Goal: Transaction & Acquisition: Purchase product/service

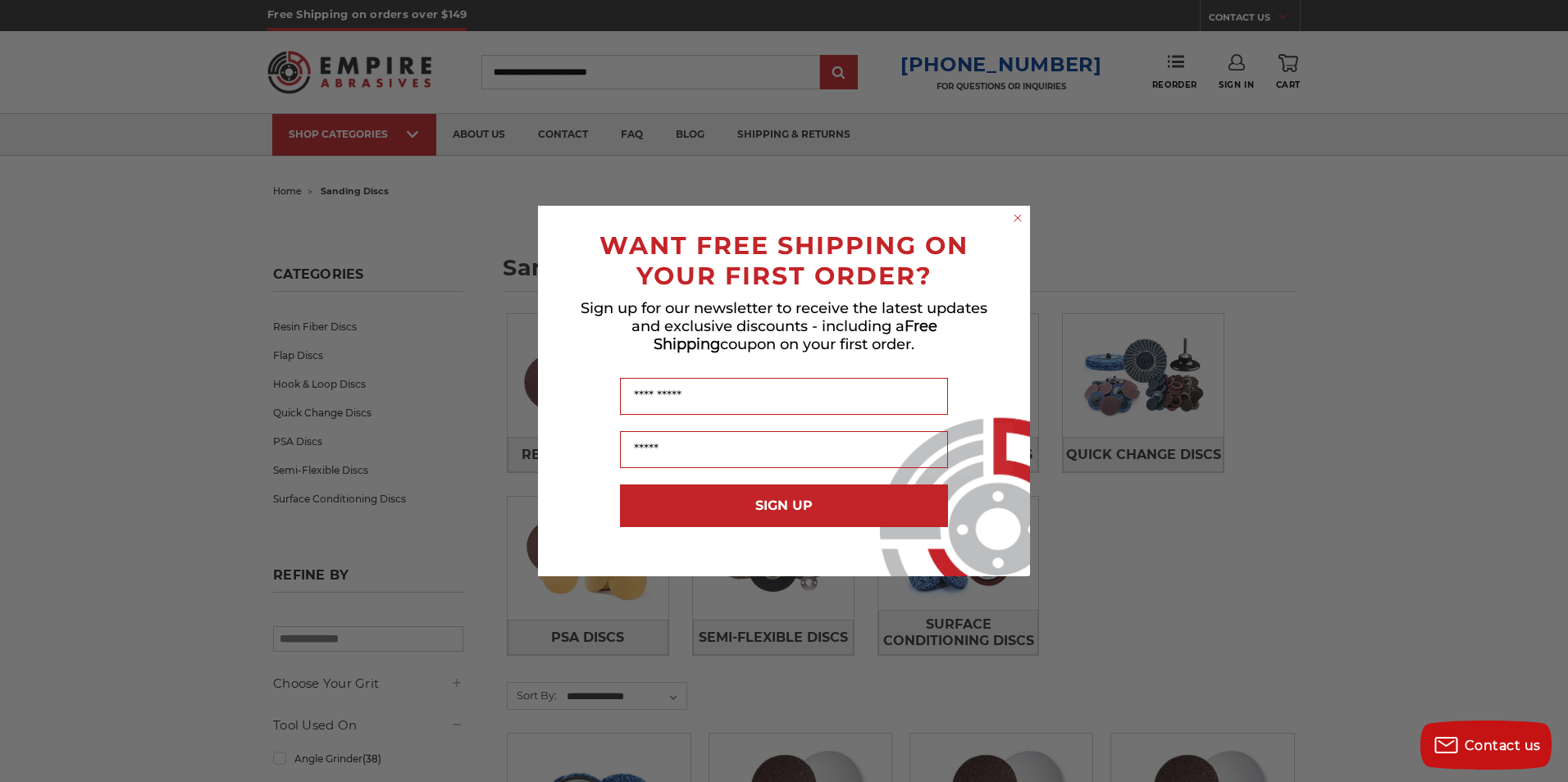
click at [1013, 213] on circle "Close dialog" at bounding box center [1018, 218] width 16 height 16
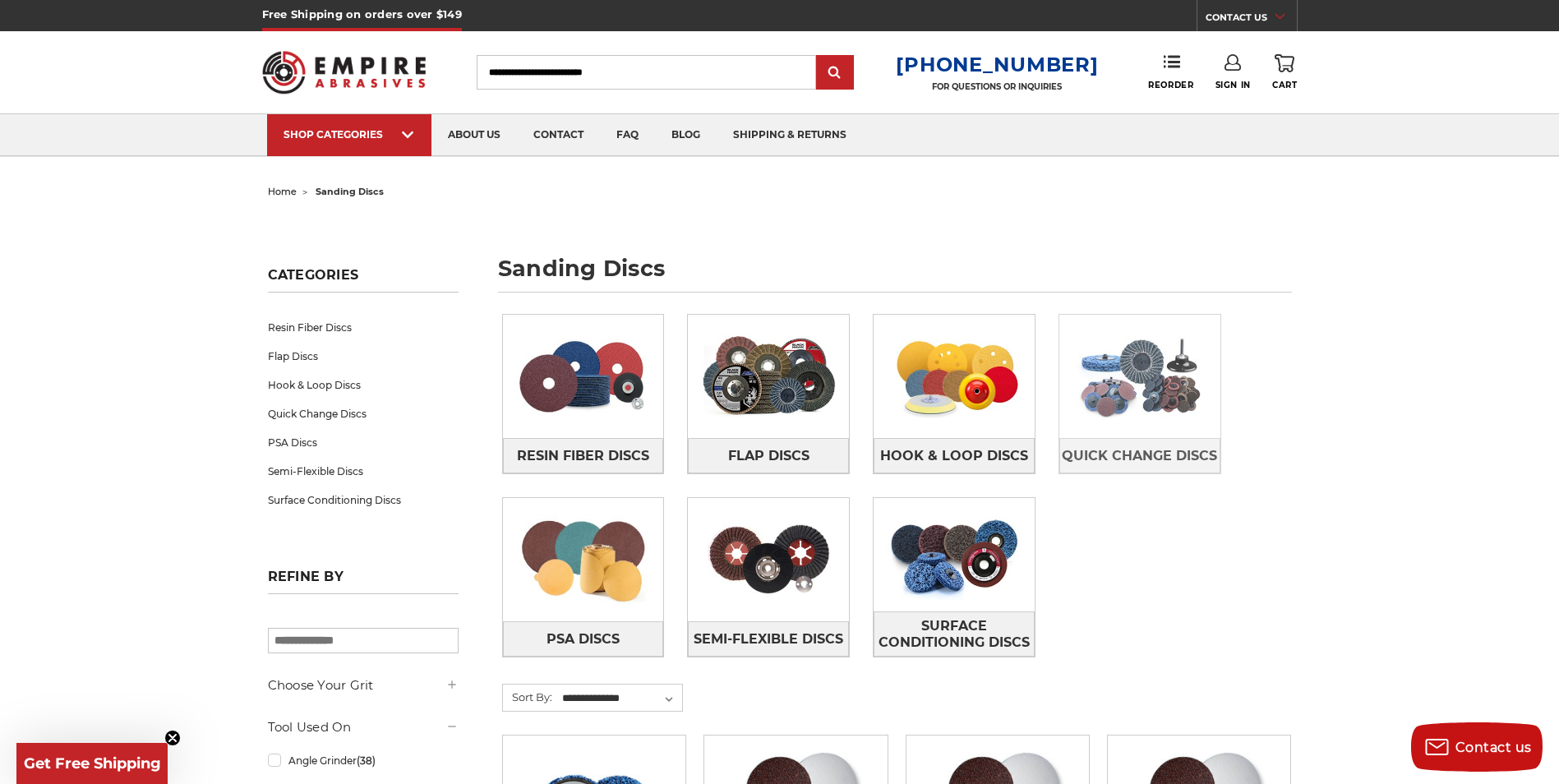
click at [1161, 367] on img at bounding box center [1140, 377] width 161 height 114
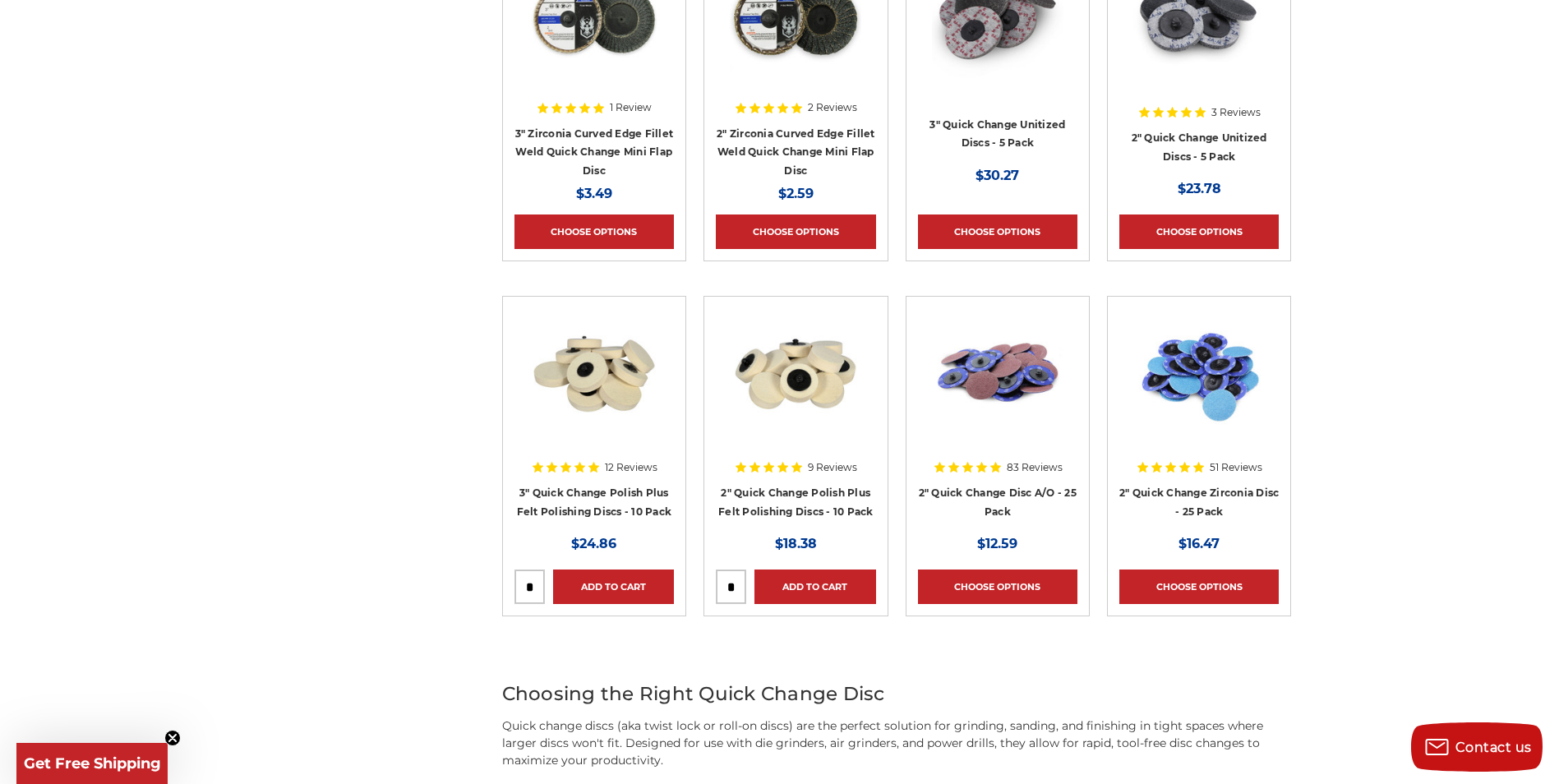
scroll to position [822, 0]
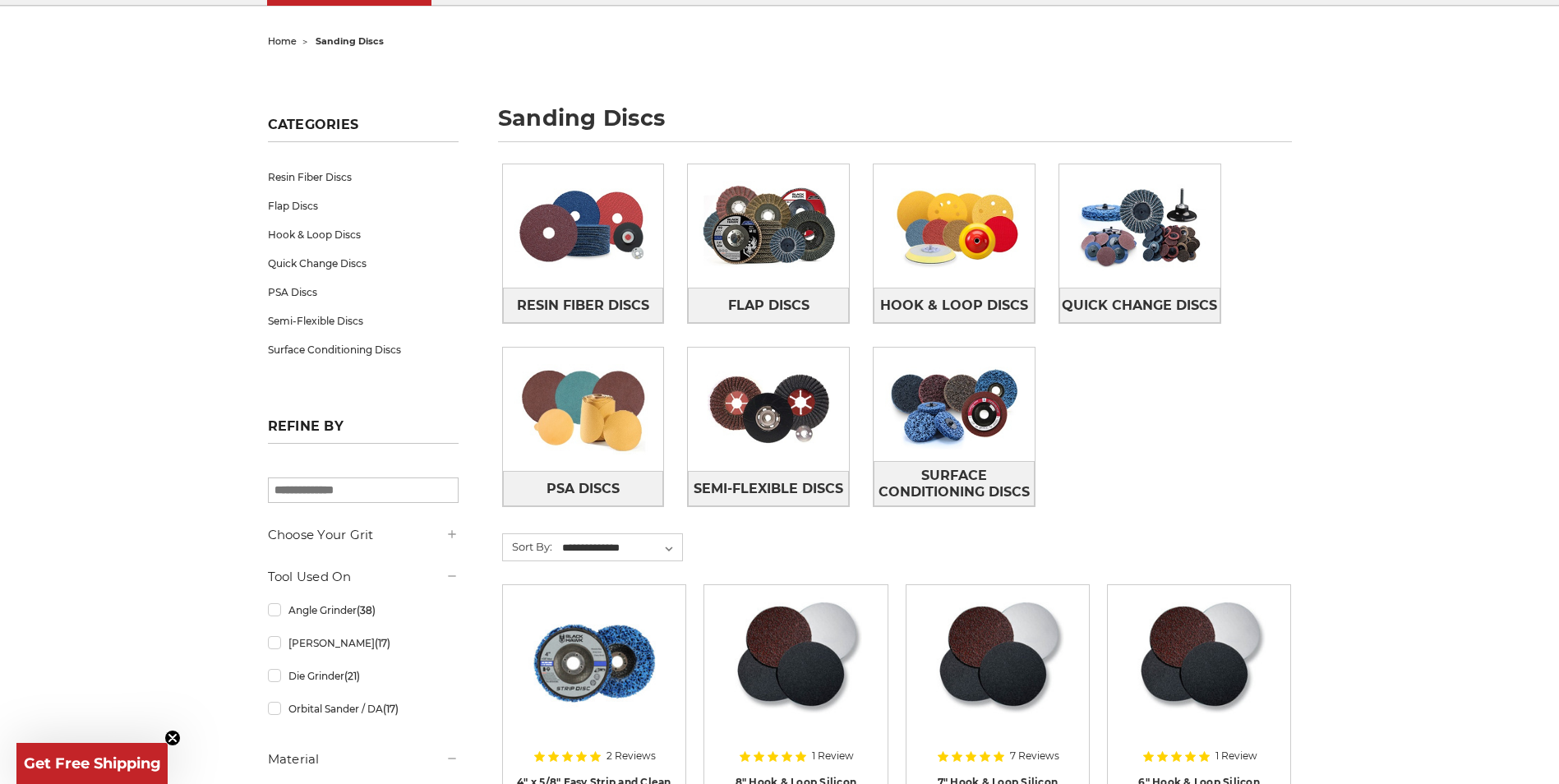
scroll to position [164, 0]
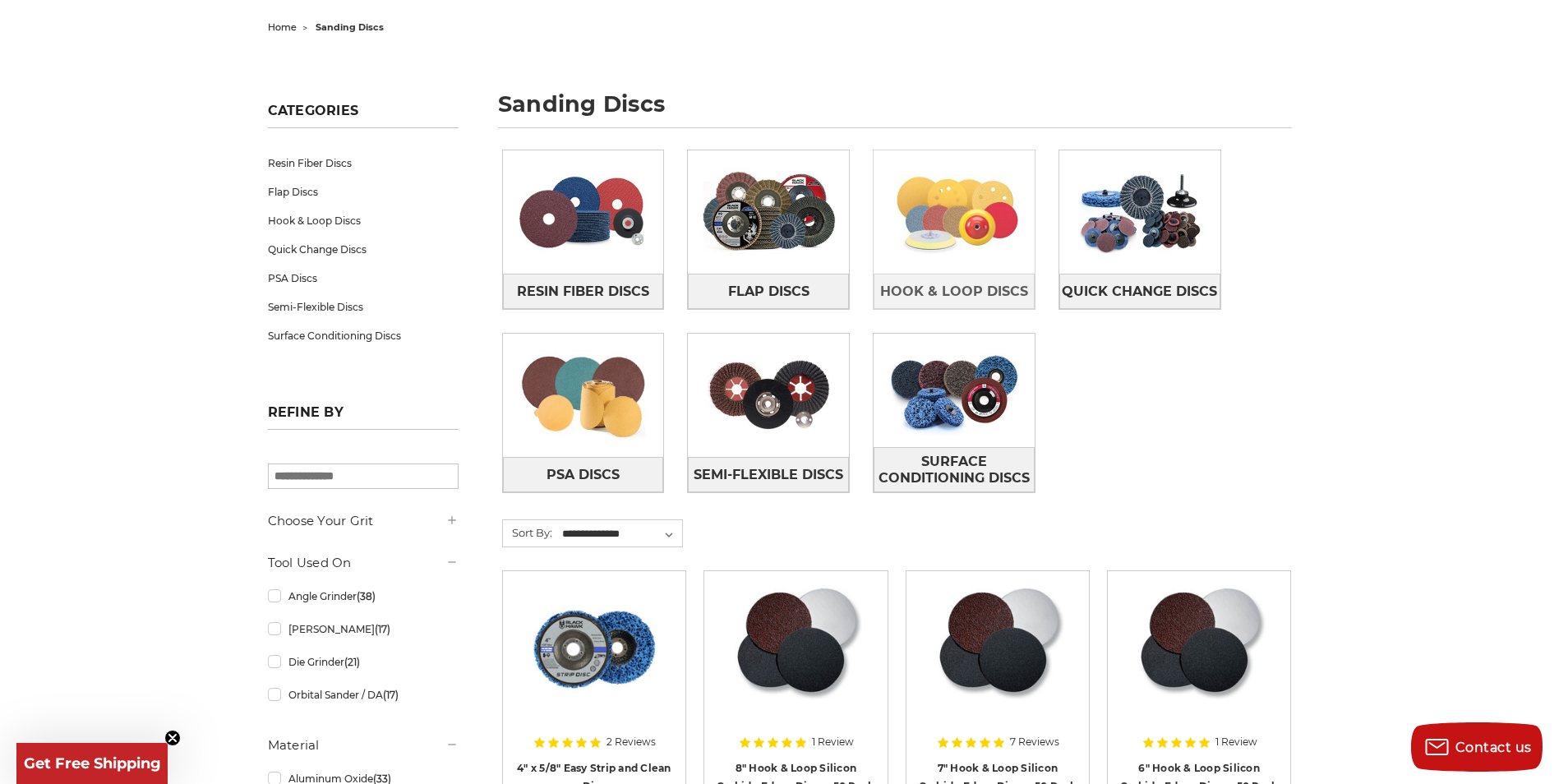
click at [971, 245] on img at bounding box center [954, 213] width 161 height 114
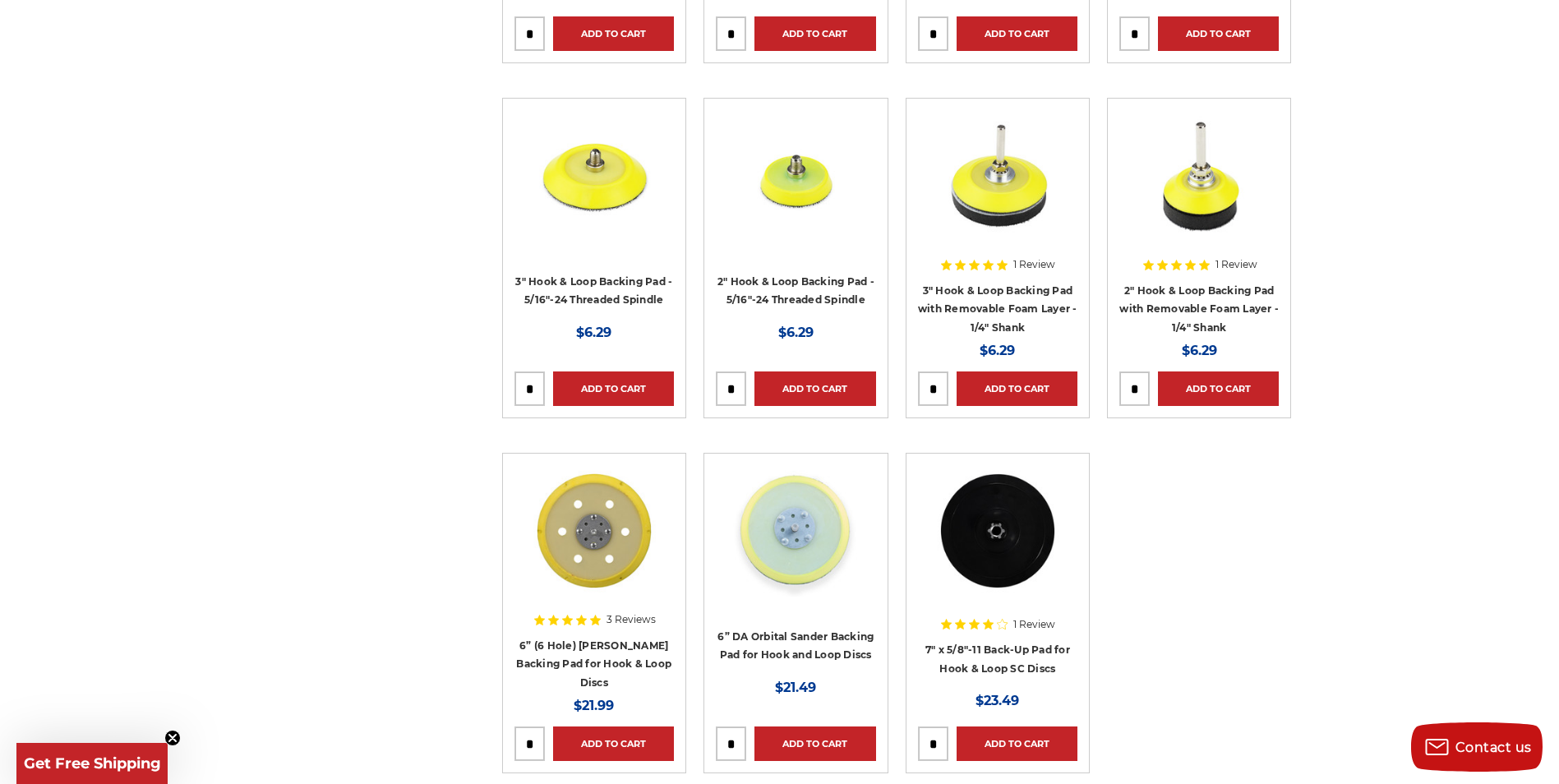
scroll to position [2054, 0]
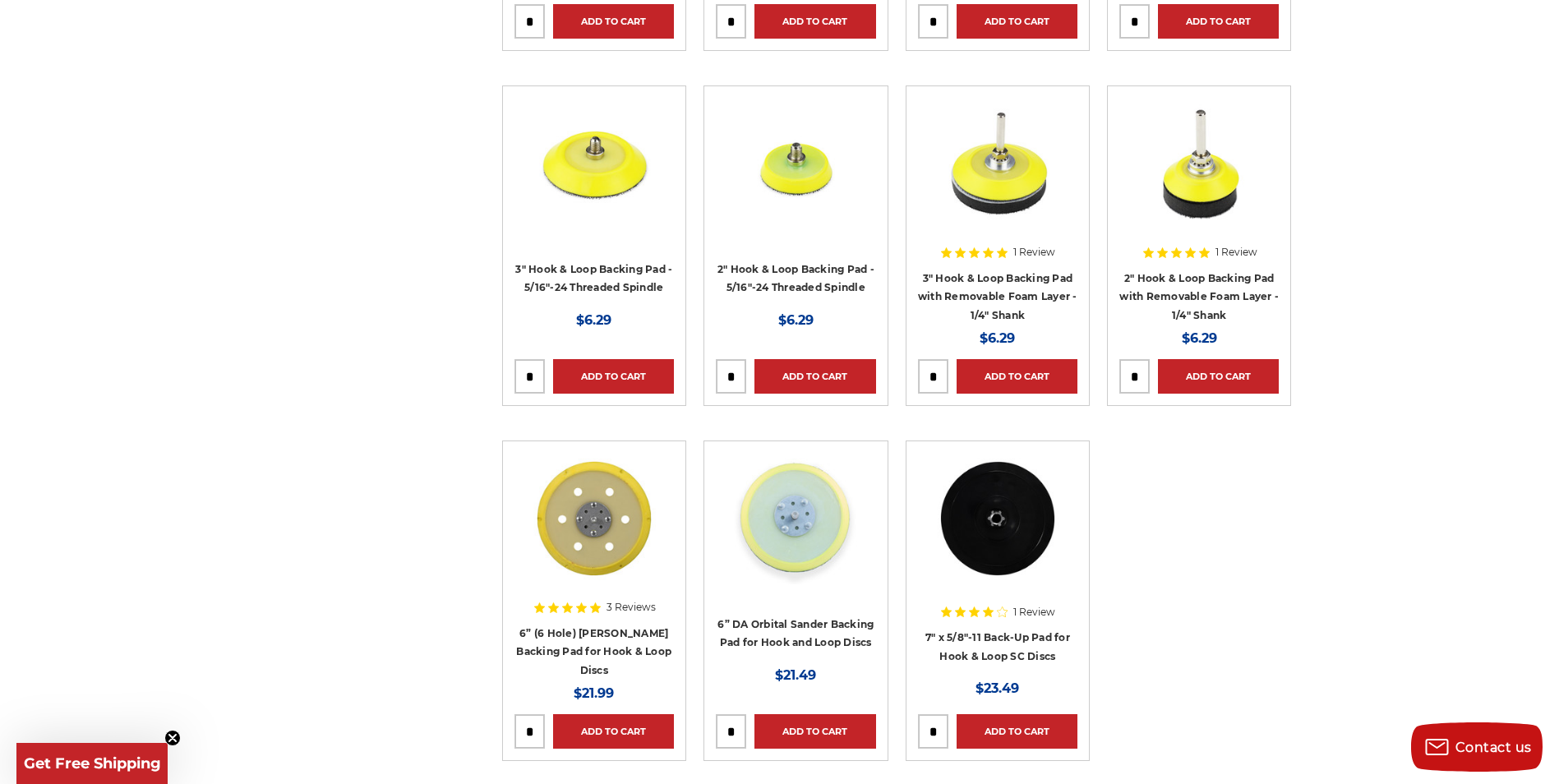
drag, startPoint x: 820, startPoint y: 300, endPoint x: 792, endPoint y: 304, distance: 28.3
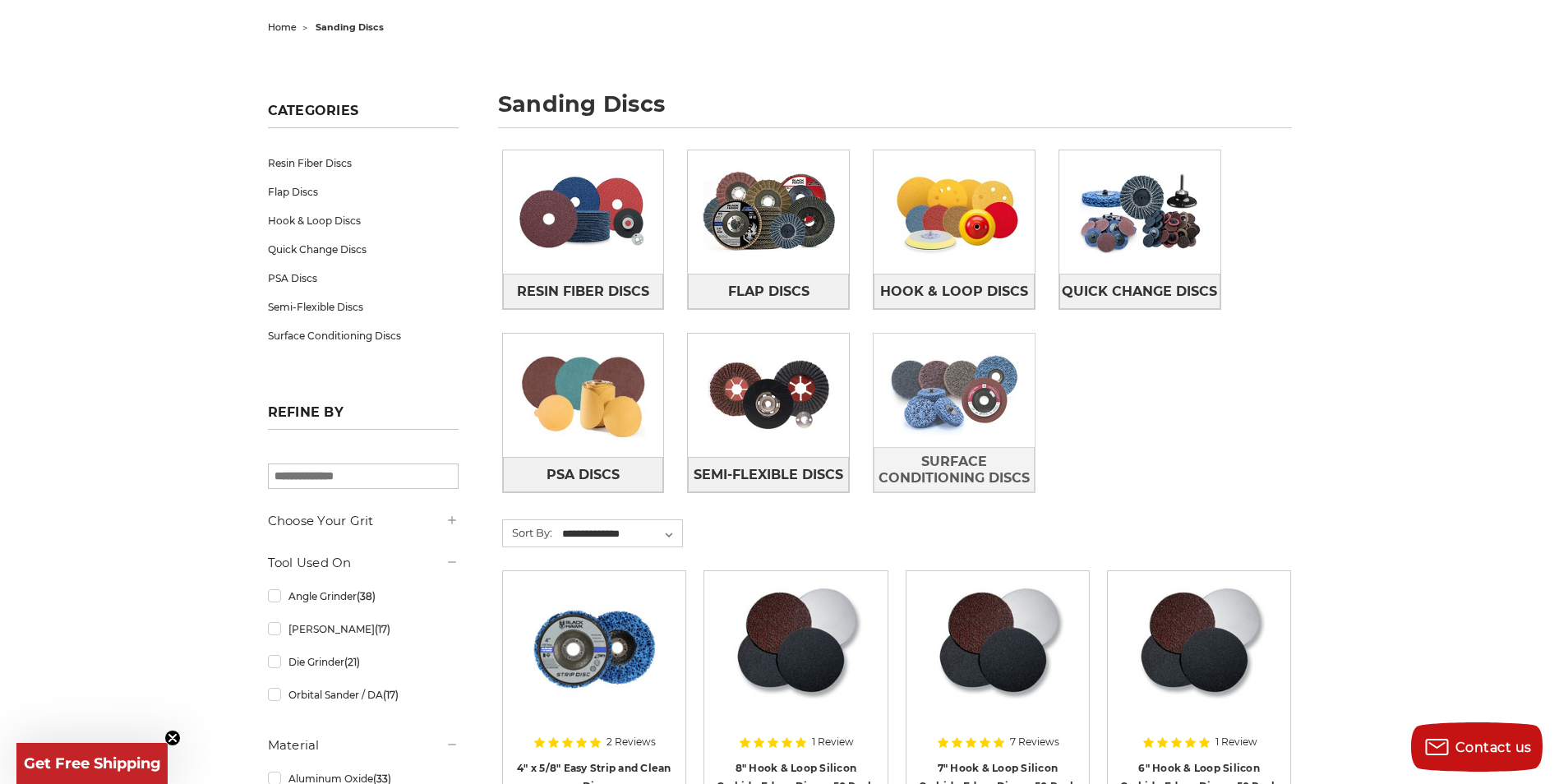
click at [987, 392] on img at bounding box center [954, 391] width 161 height 114
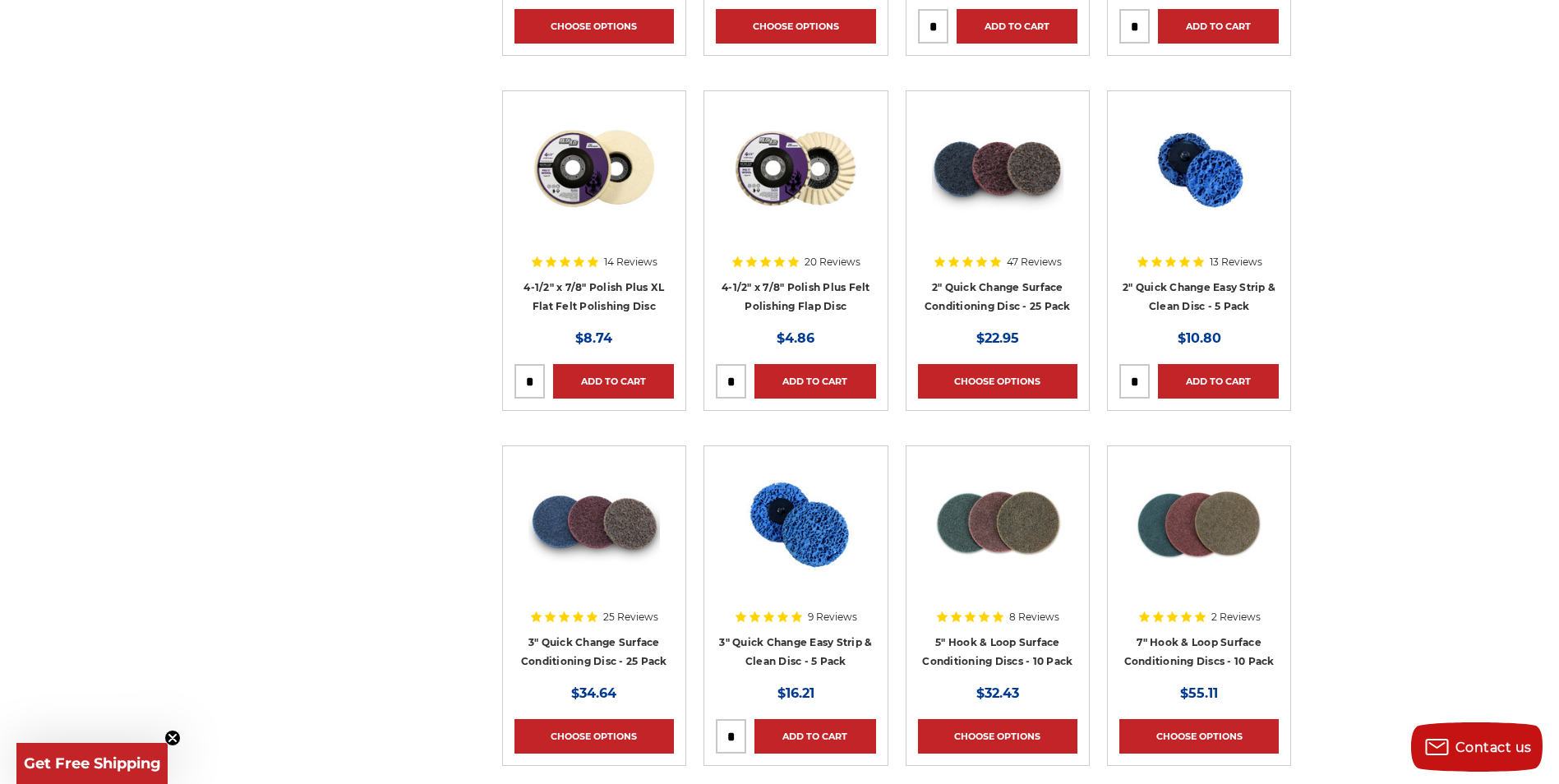
scroll to position [1314, 0]
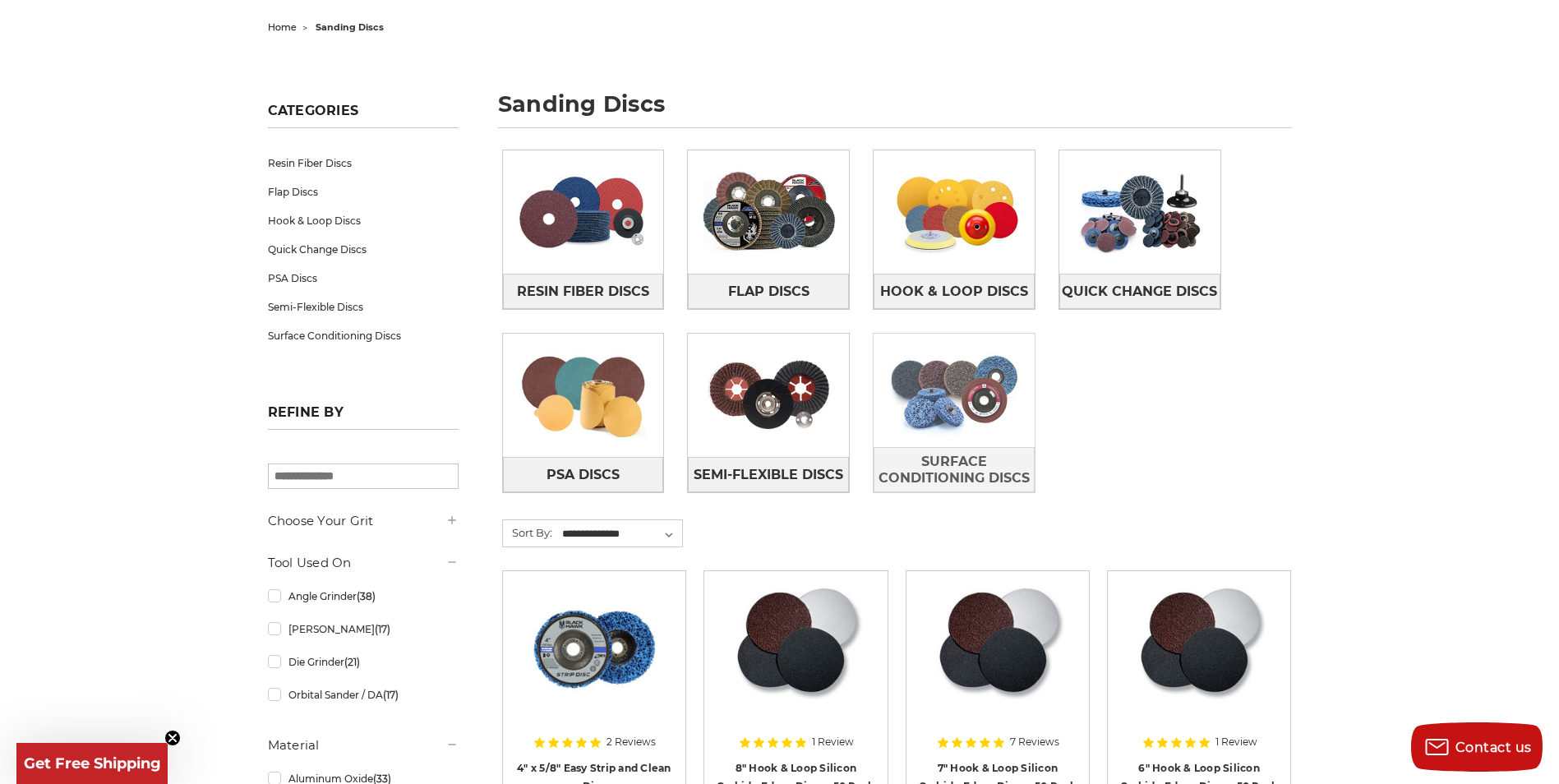
click at [1002, 412] on img at bounding box center [954, 391] width 161 height 114
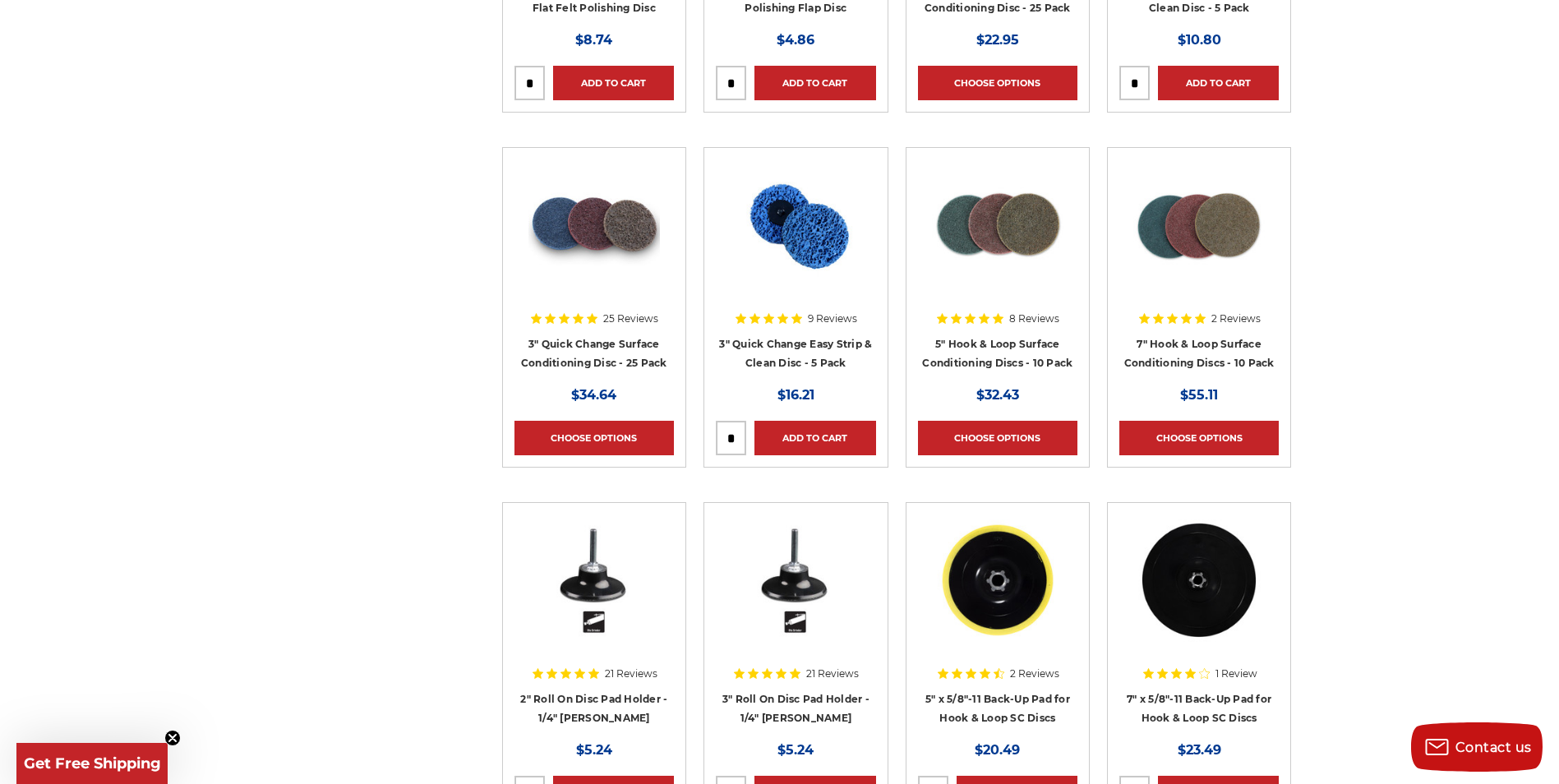
scroll to position [1808, 0]
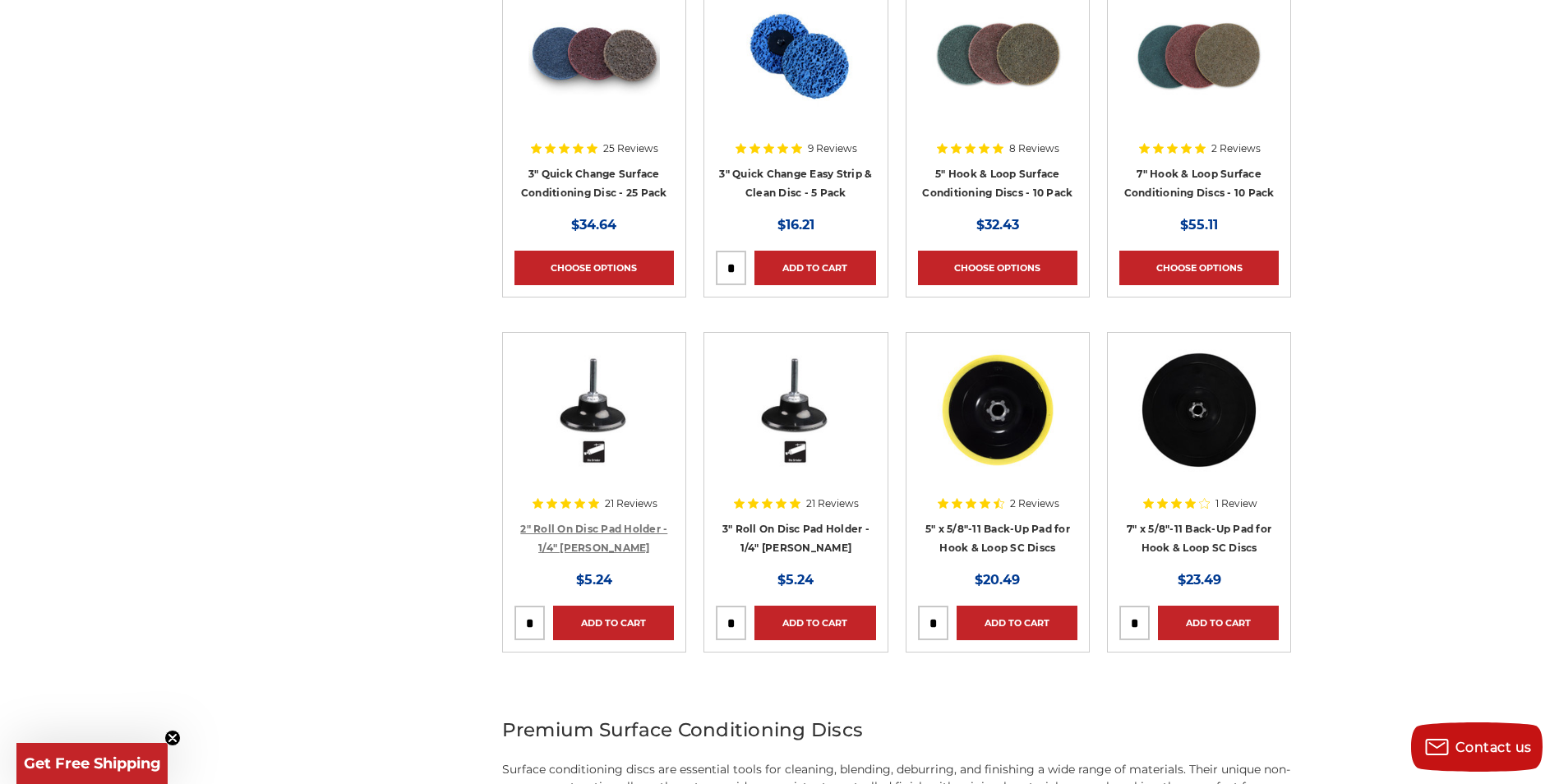
click at [632, 530] on link "2" Roll On Disc Pad Holder - 1/4" Shank" at bounding box center [594, 538] width 147 height 31
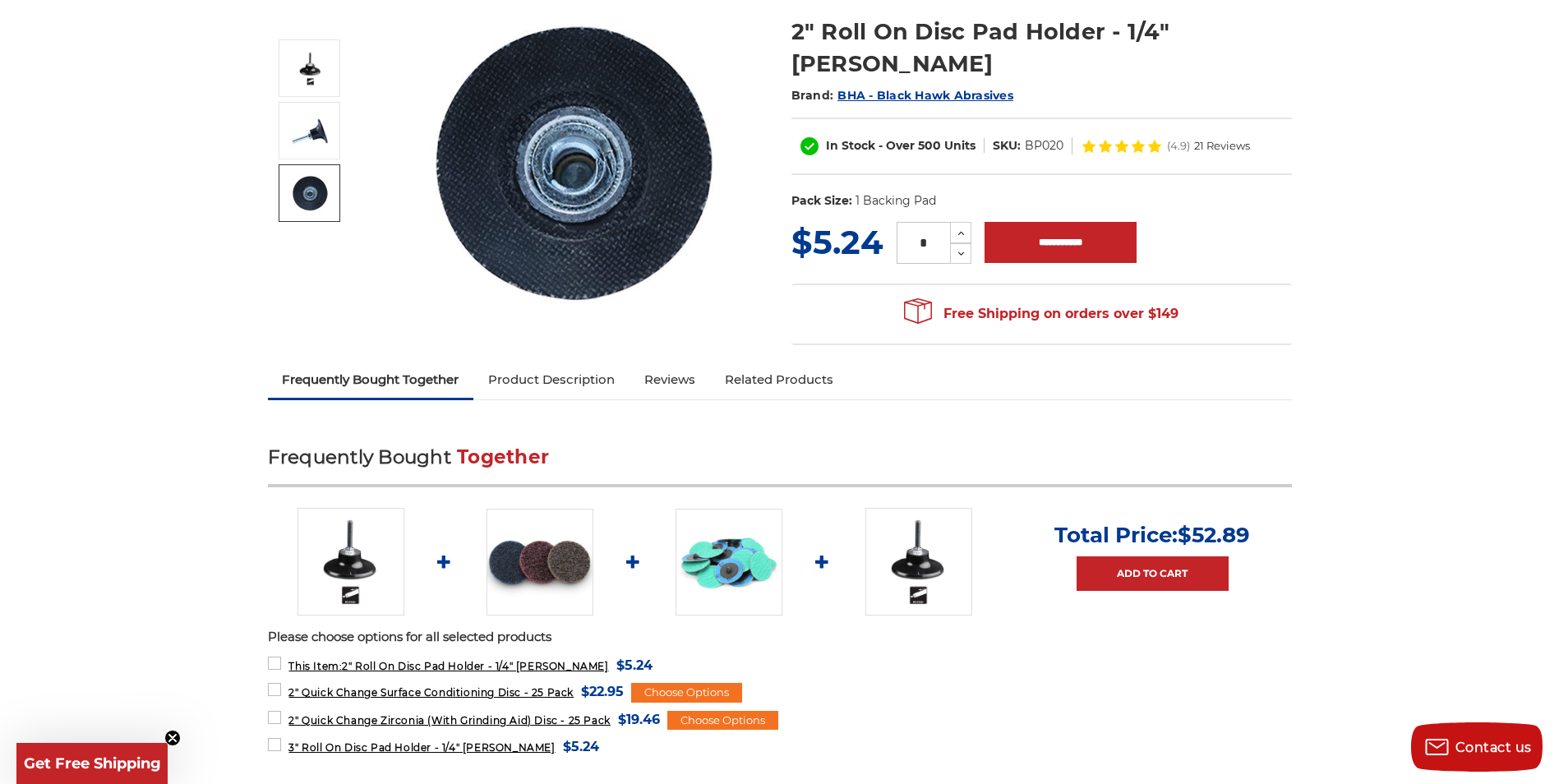
scroll to position [247, 0]
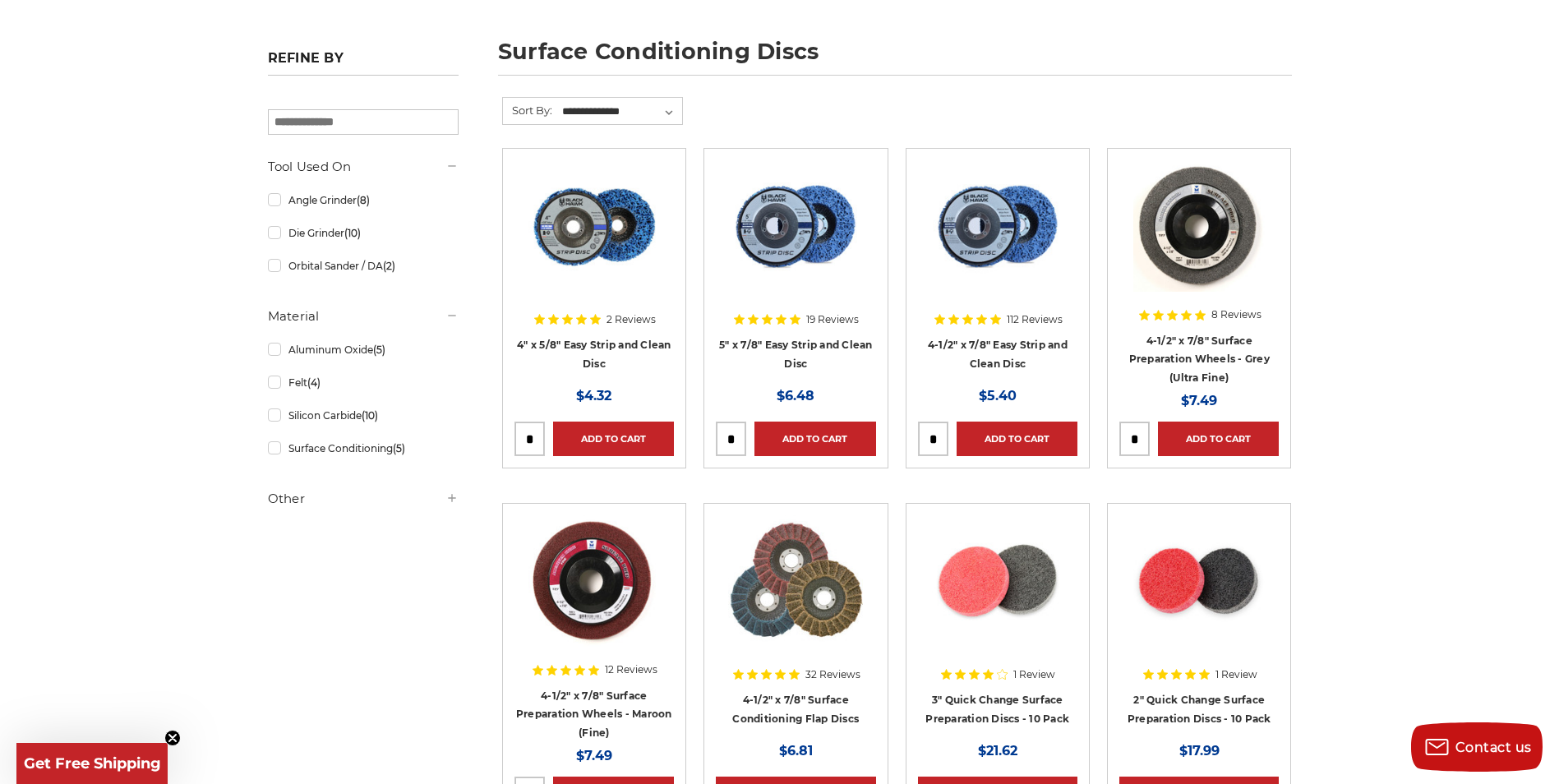
scroll to position [247, 0]
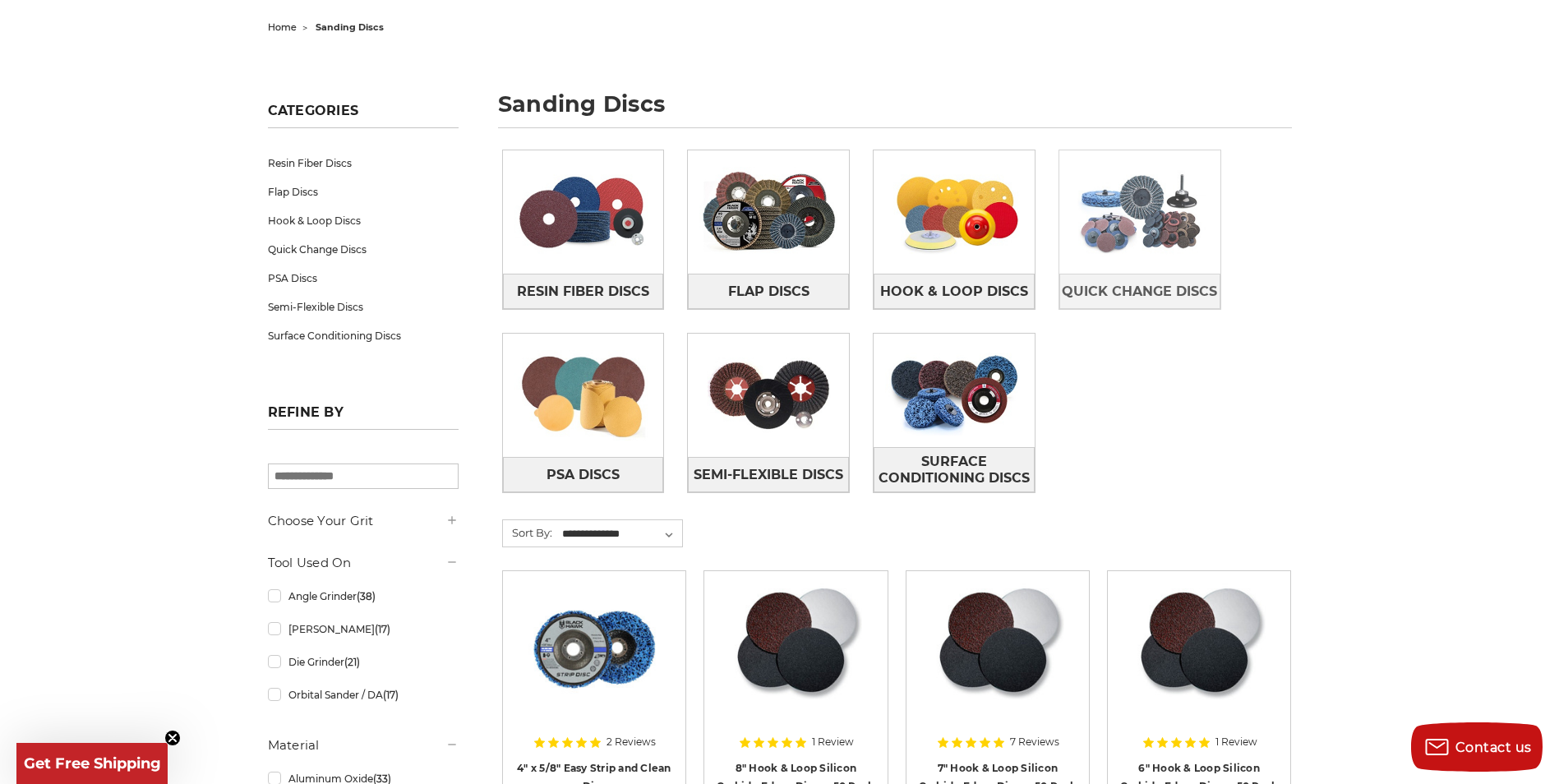
click at [1154, 207] on img at bounding box center [1140, 213] width 161 height 114
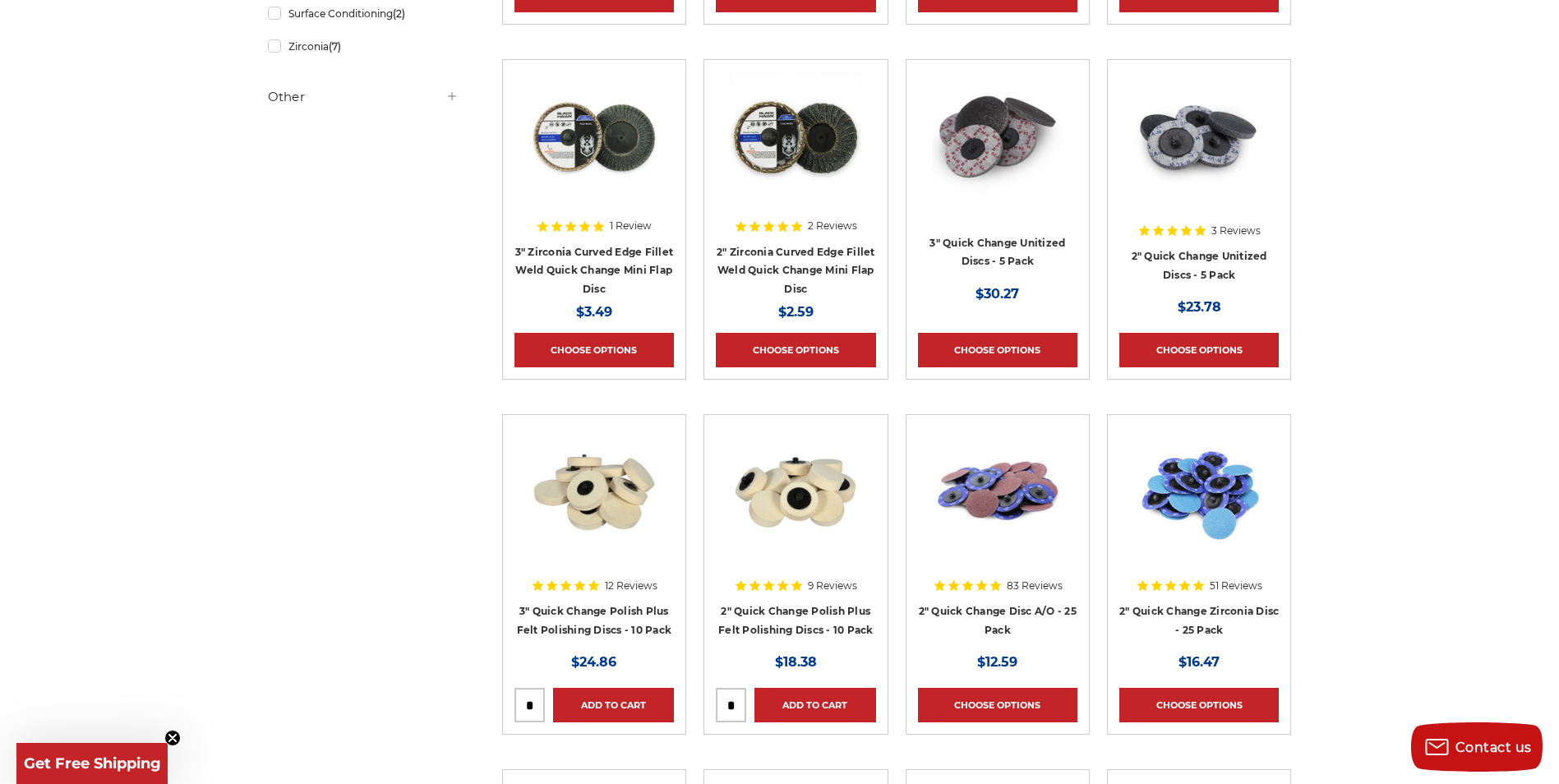
scroll to position [658, 0]
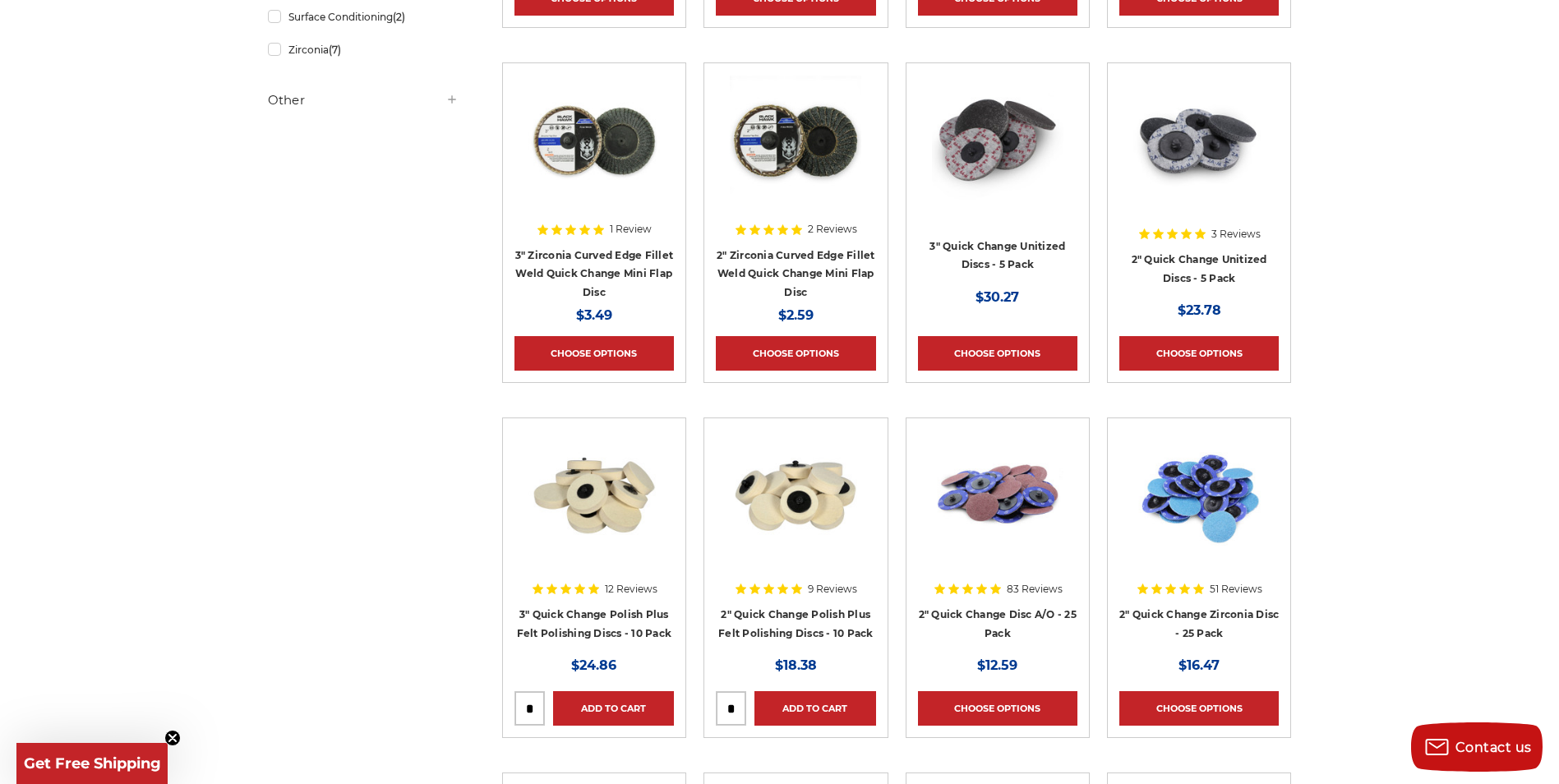
click at [1192, 156] on img at bounding box center [1198, 140] width 131 height 131
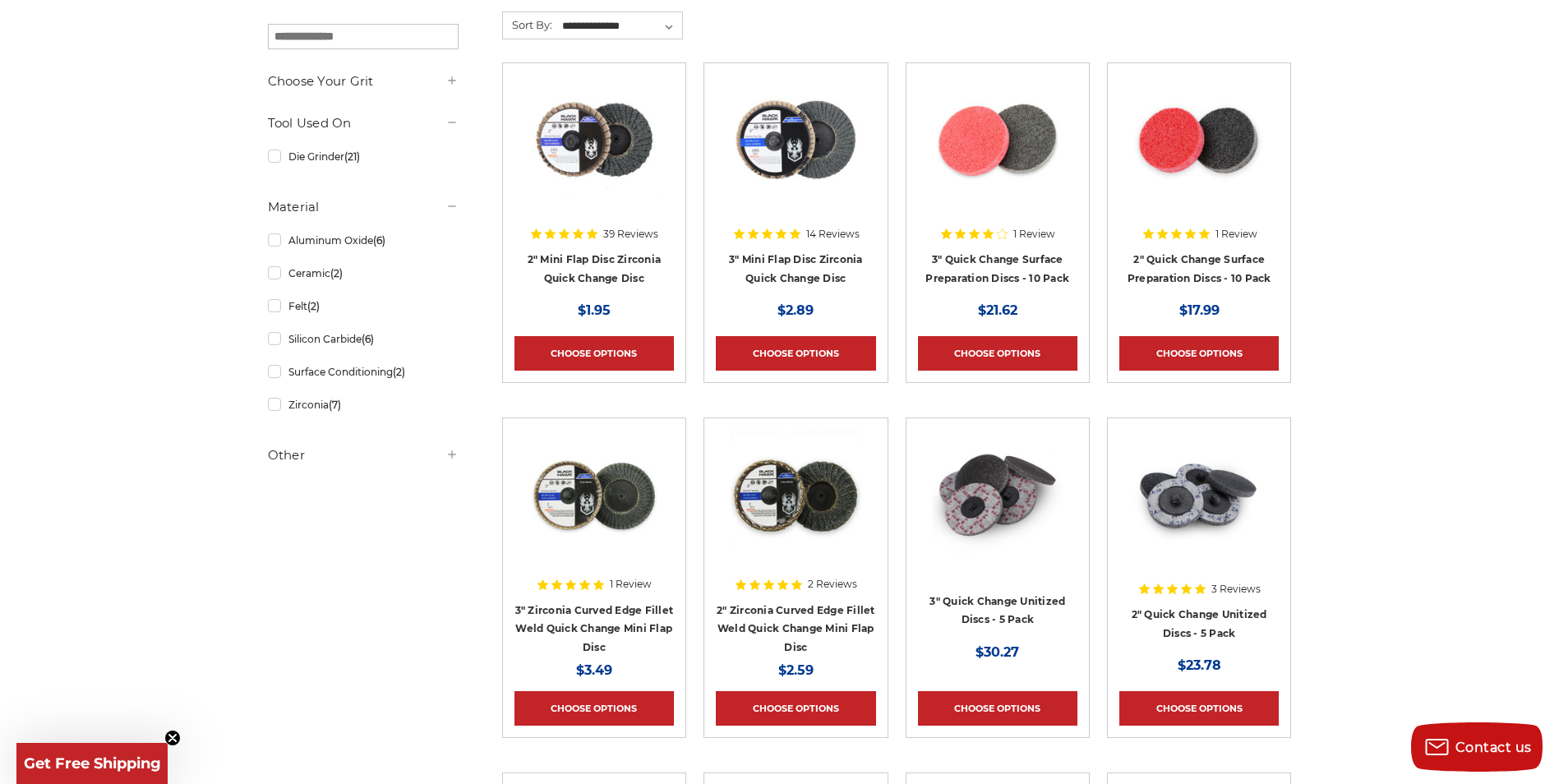
scroll to position [247, 0]
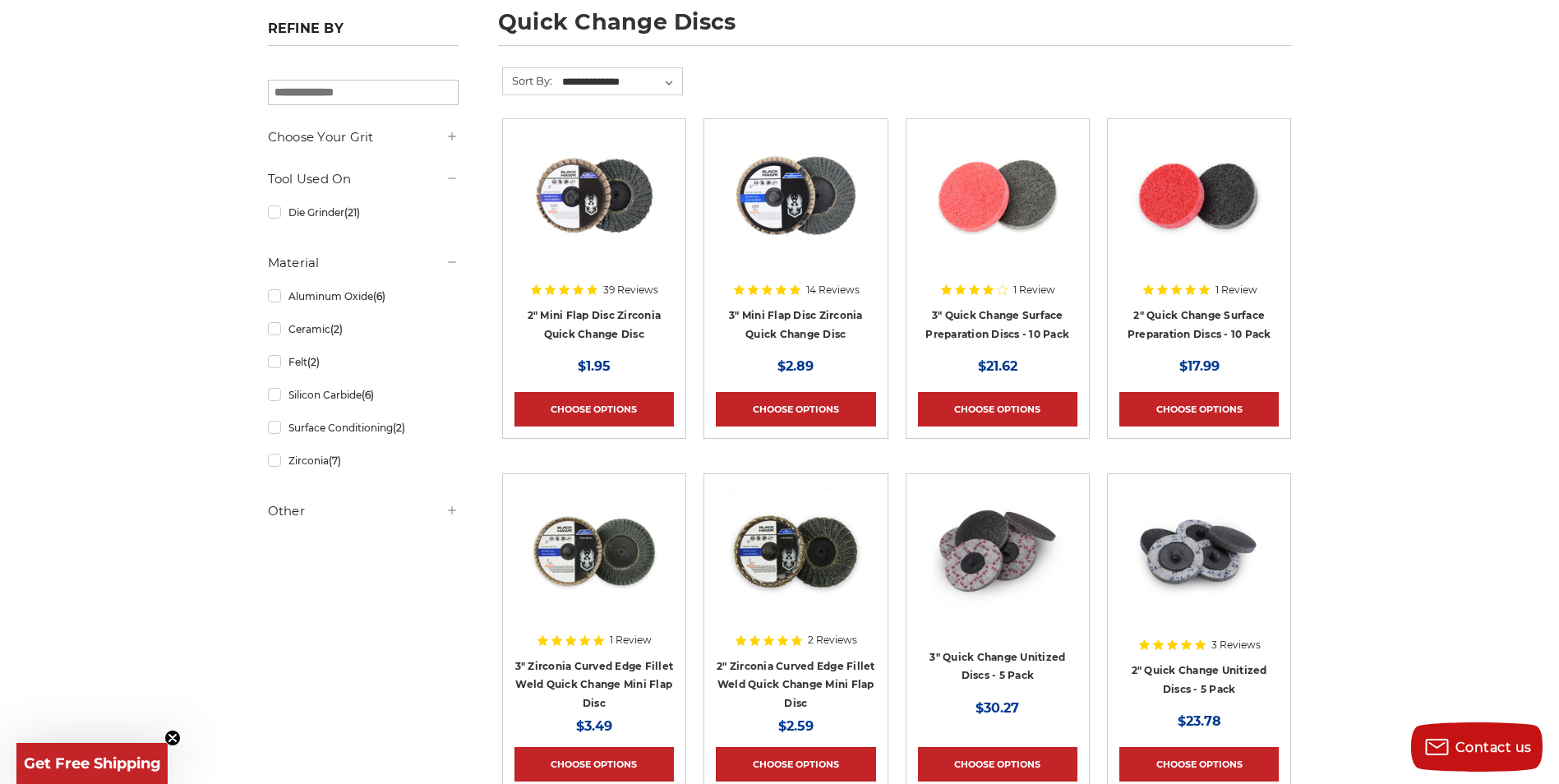
click at [579, 223] on img at bounding box center [593, 196] width 131 height 131
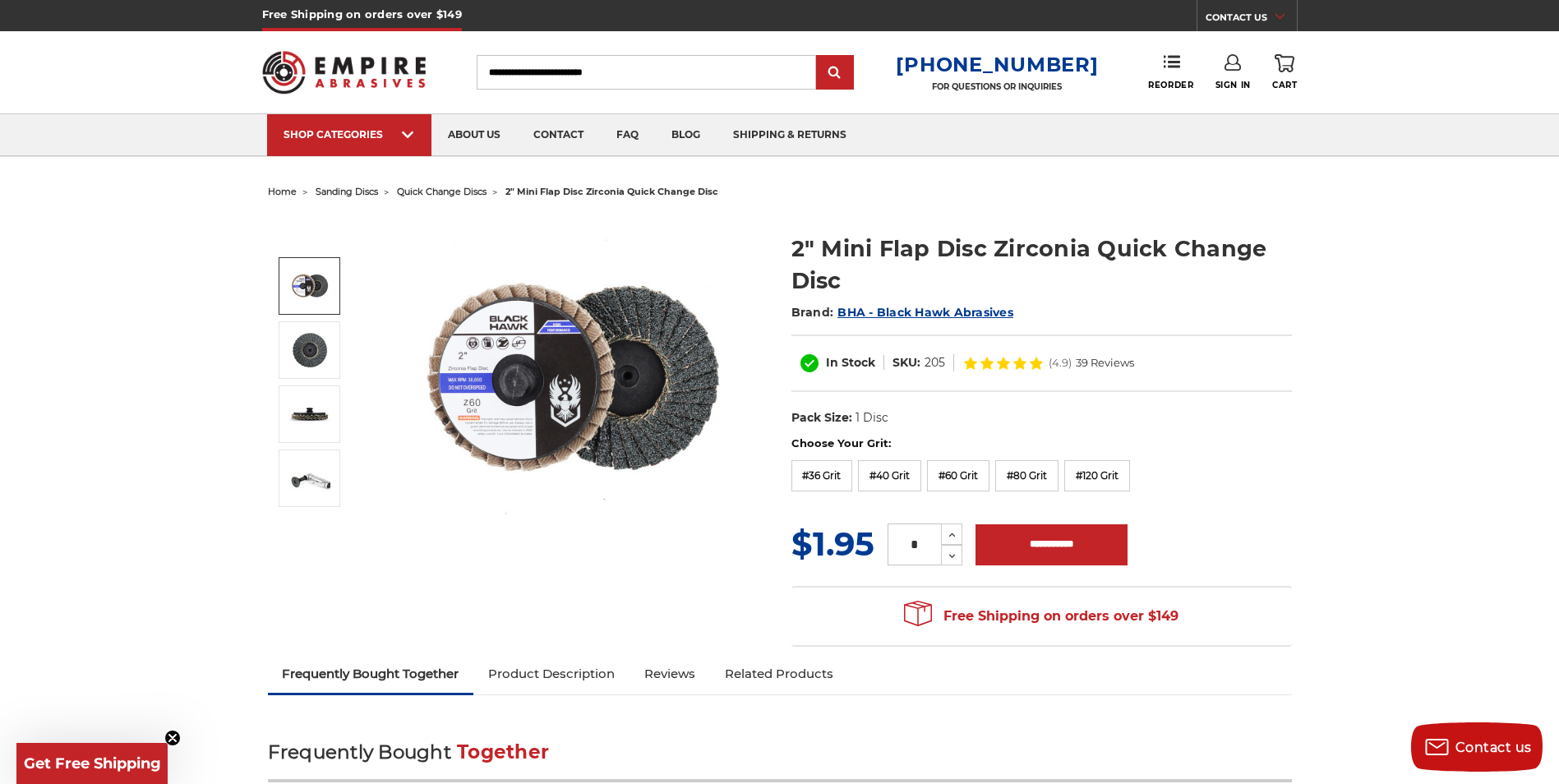
drag, startPoint x: 1285, startPoint y: 402, endPoint x: 1187, endPoint y: 390, distance: 98.7
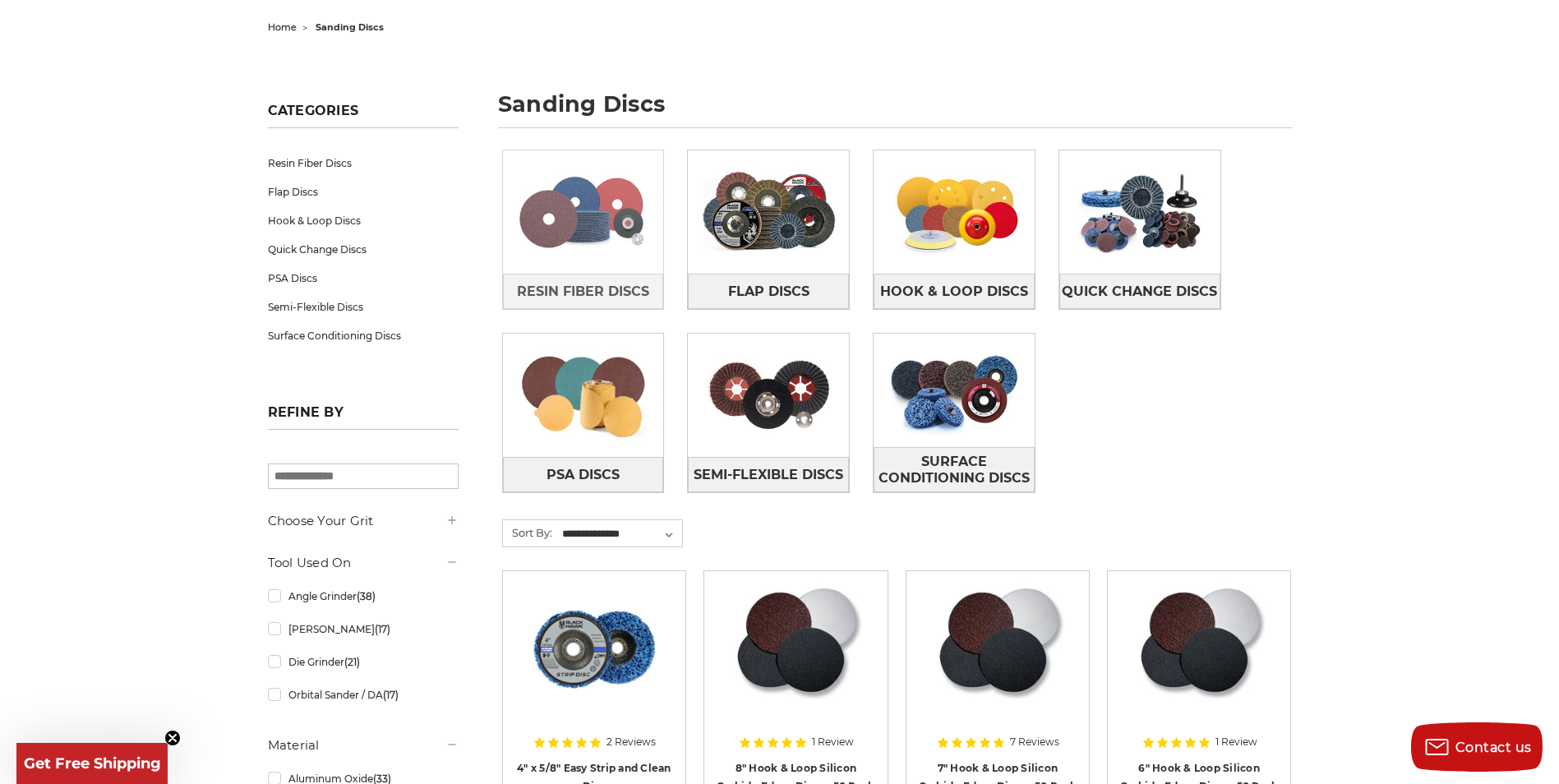
click at [605, 219] on img at bounding box center [583, 213] width 161 height 114
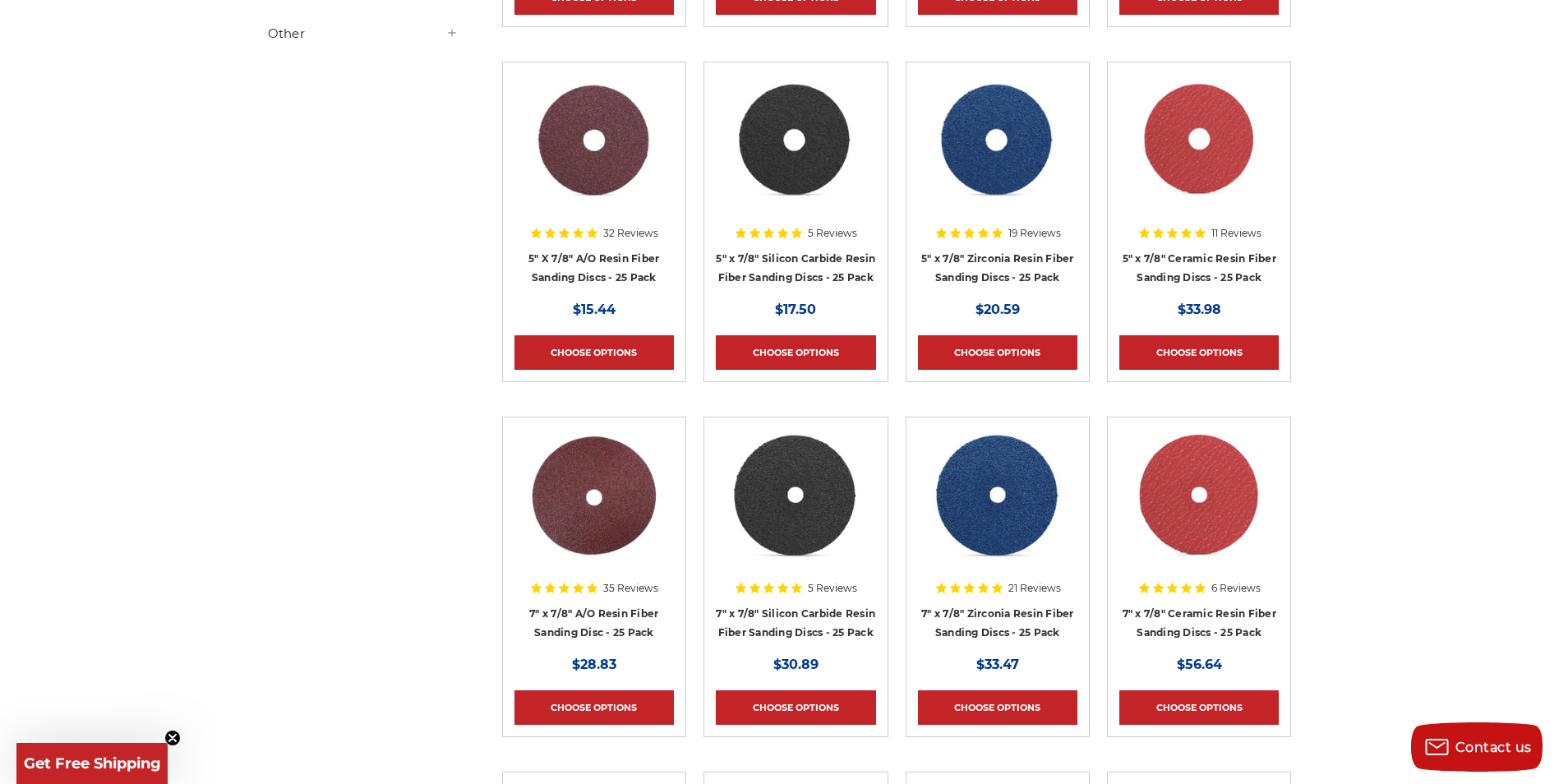
scroll to position [658, 0]
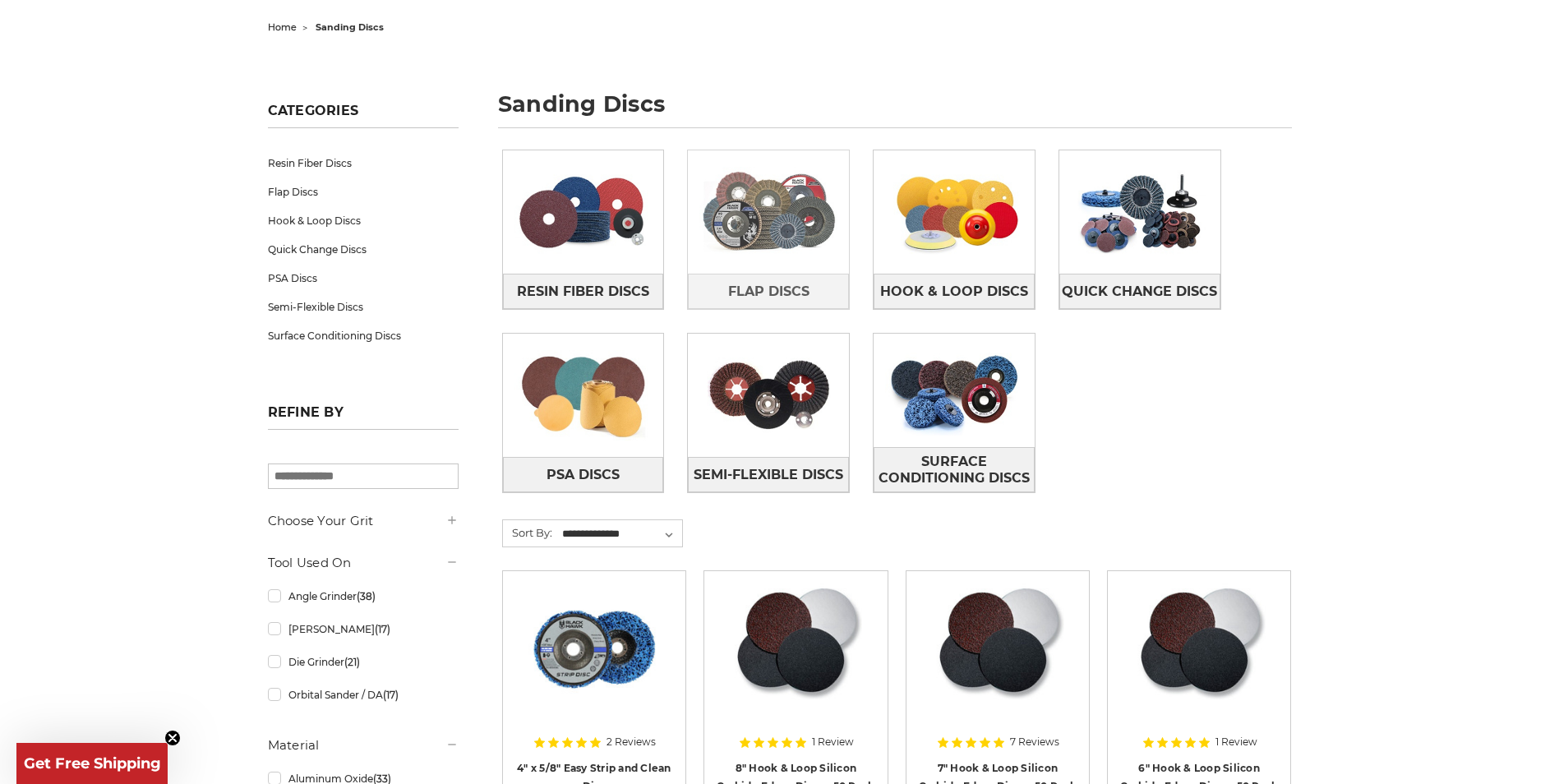
click at [787, 215] on img at bounding box center [768, 213] width 161 height 114
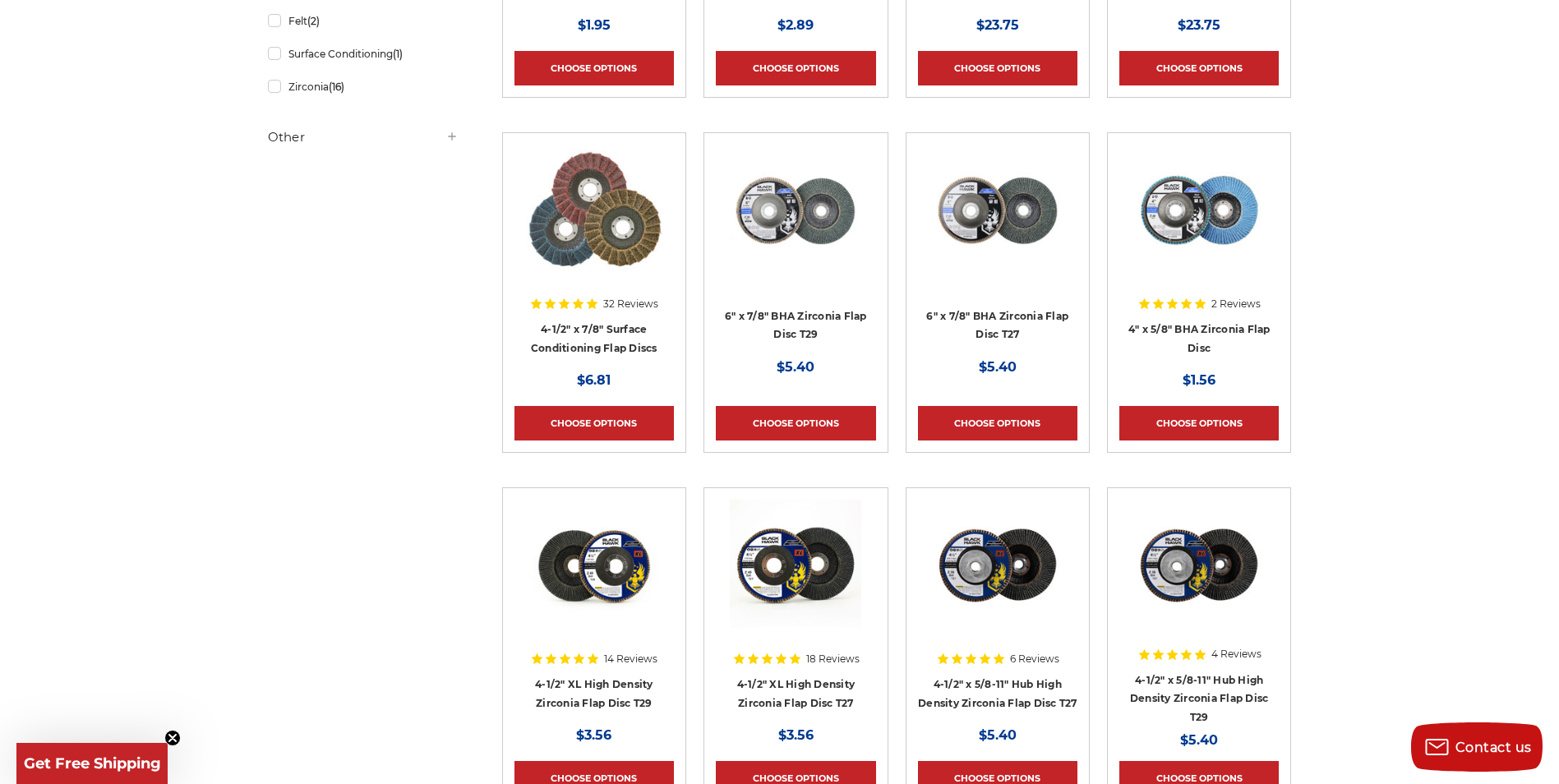
scroll to position [575, 0]
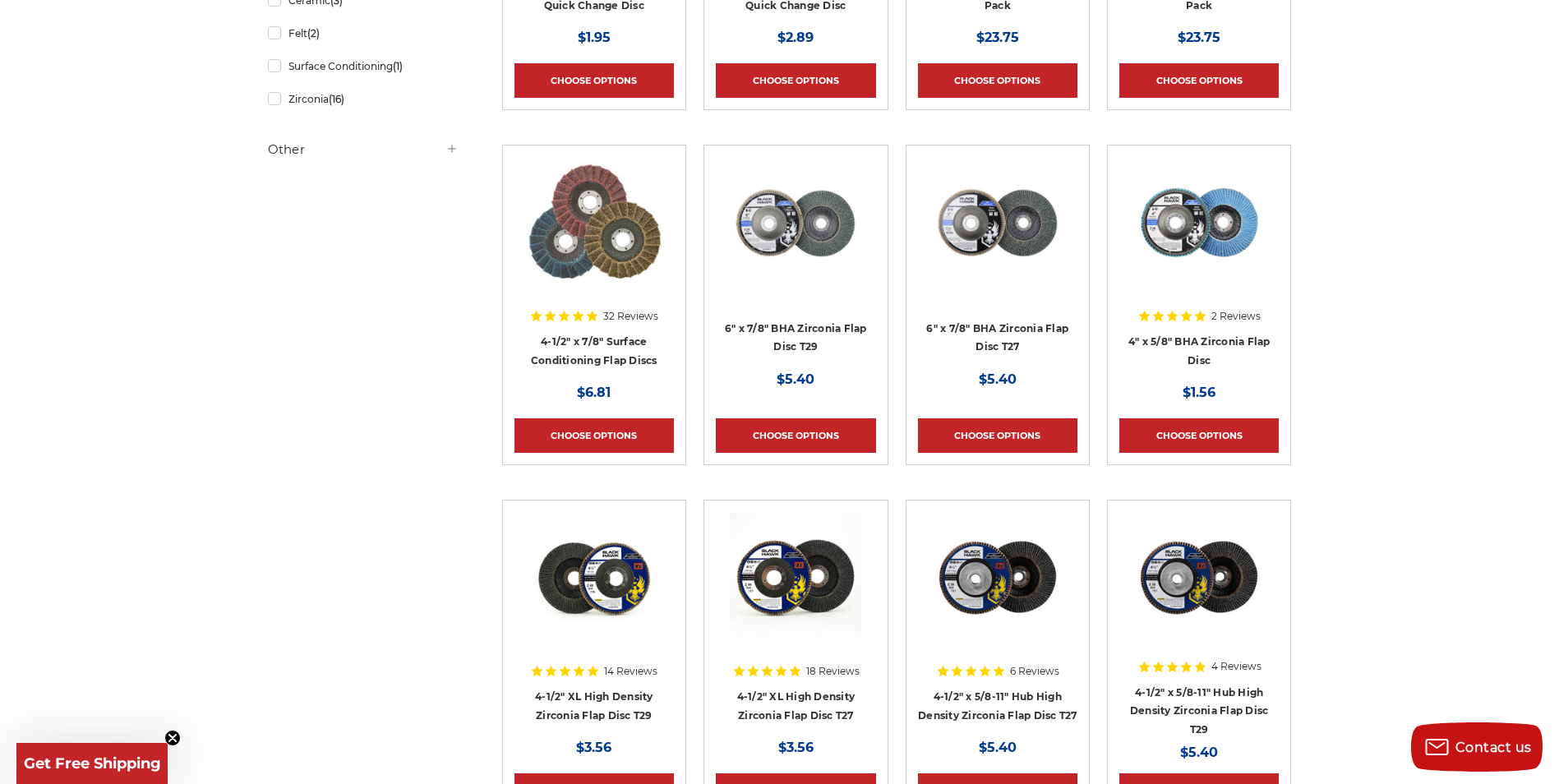
click at [625, 225] on img at bounding box center [594, 223] width 135 height 131
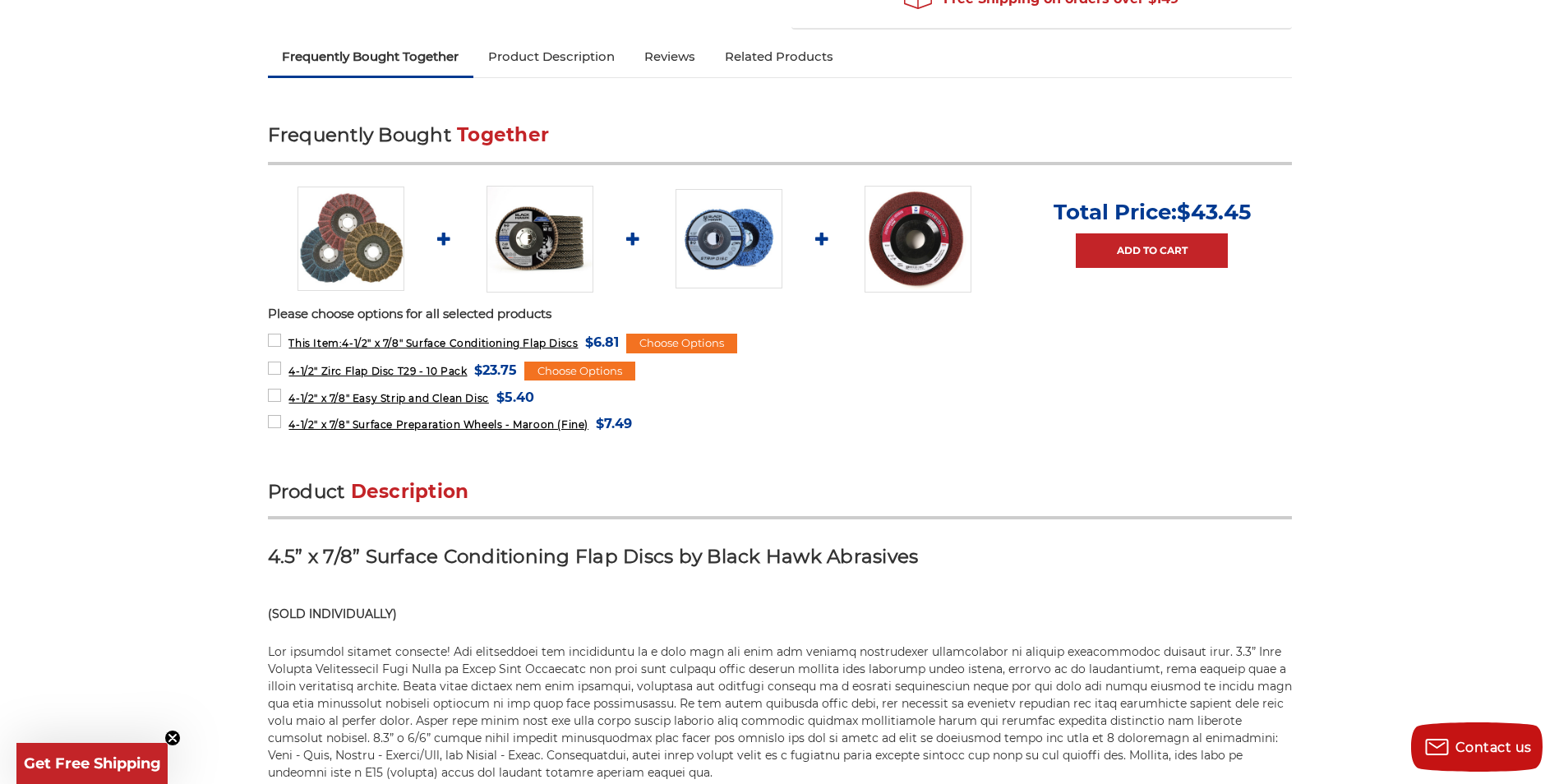
scroll to position [658, 0]
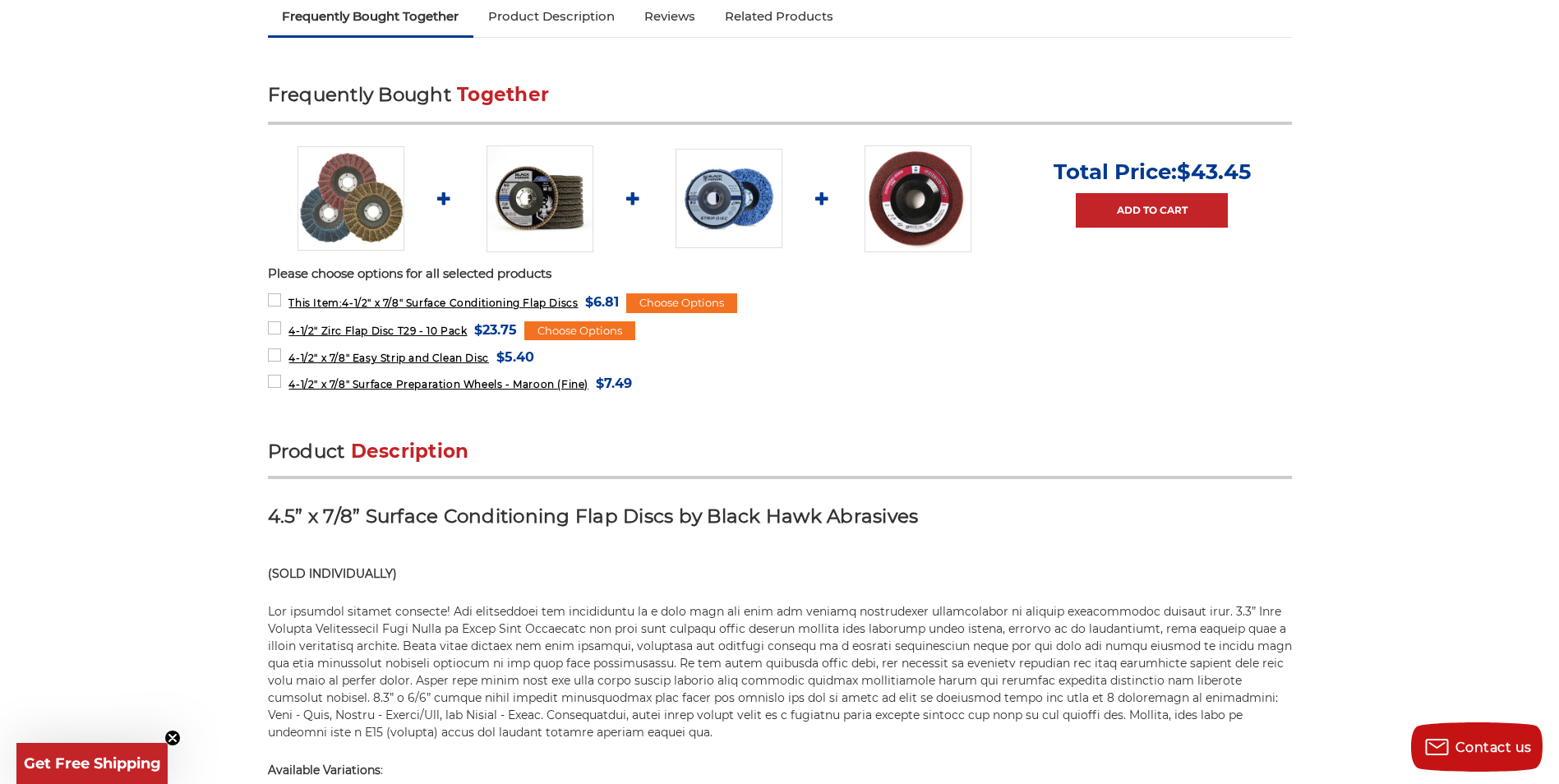
drag, startPoint x: 1194, startPoint y: 383, endPoint x: 1182, endPoint y: 377, distance: 13.4
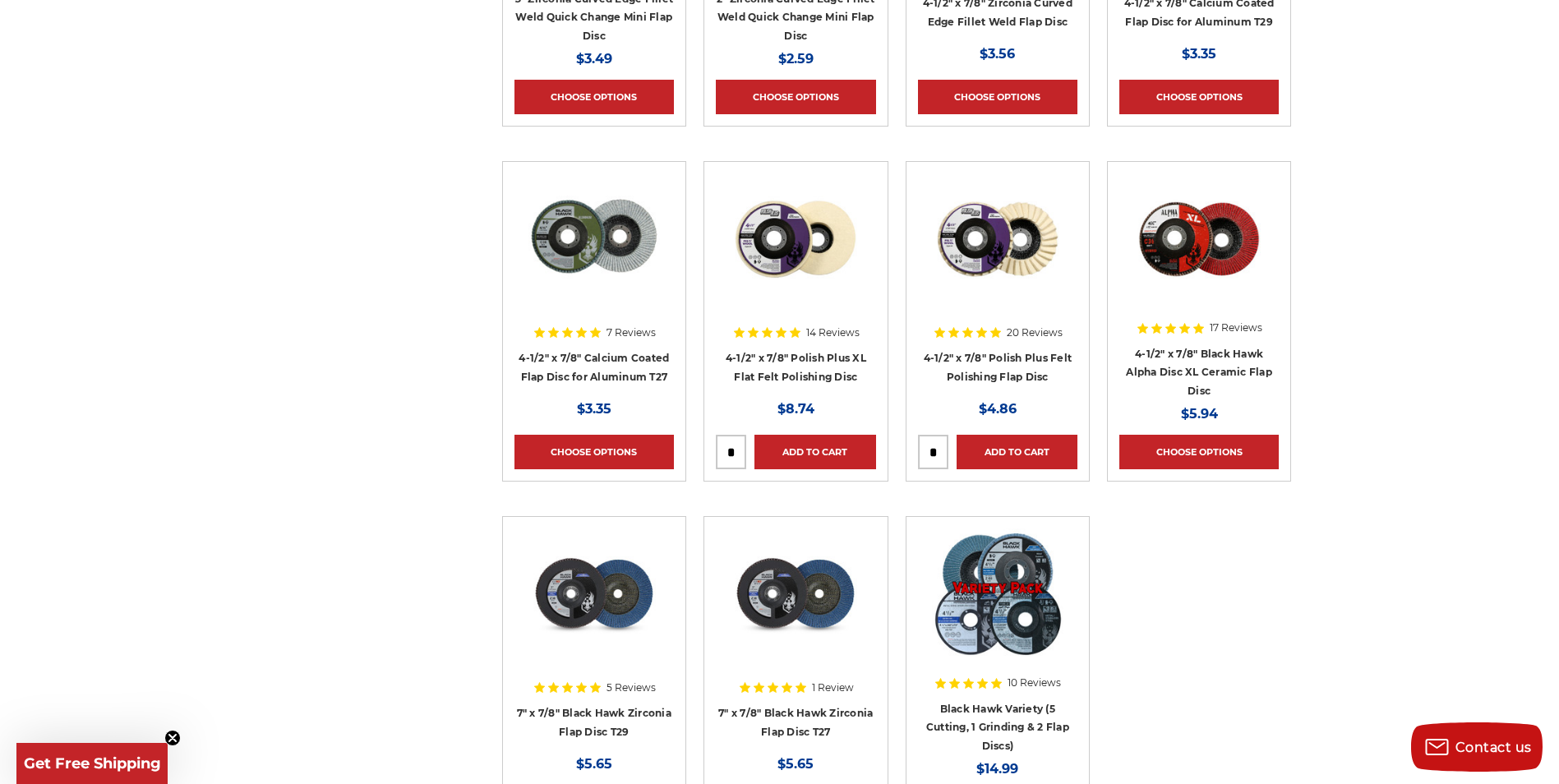
scroll to position [1725, 0]
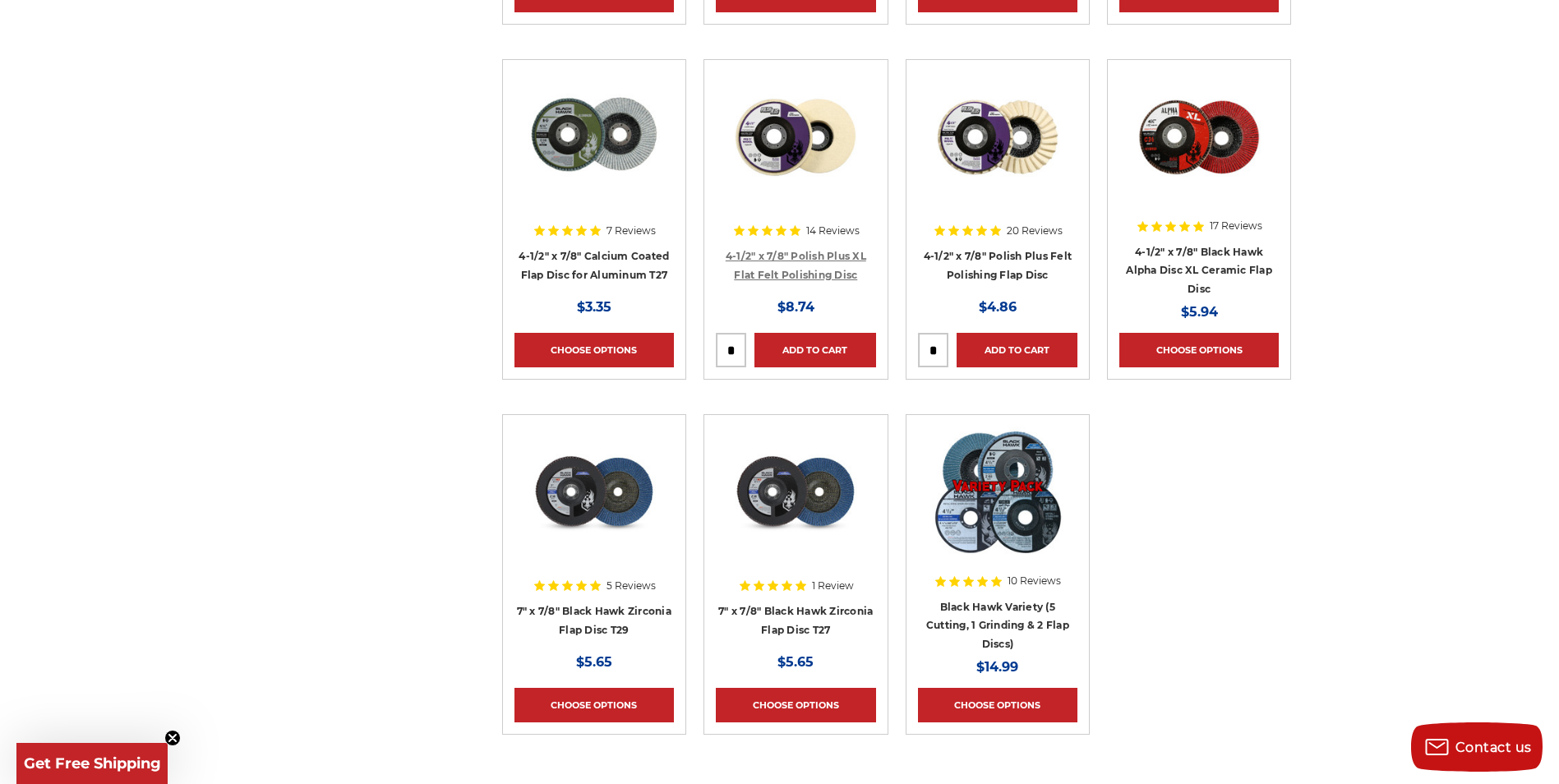
click at [834, 277] on link "4-1/2" x 7/8" Polish Plus XL Flat Felt Polishing Disc" at bounding box center [796, 265] width 141 height 31
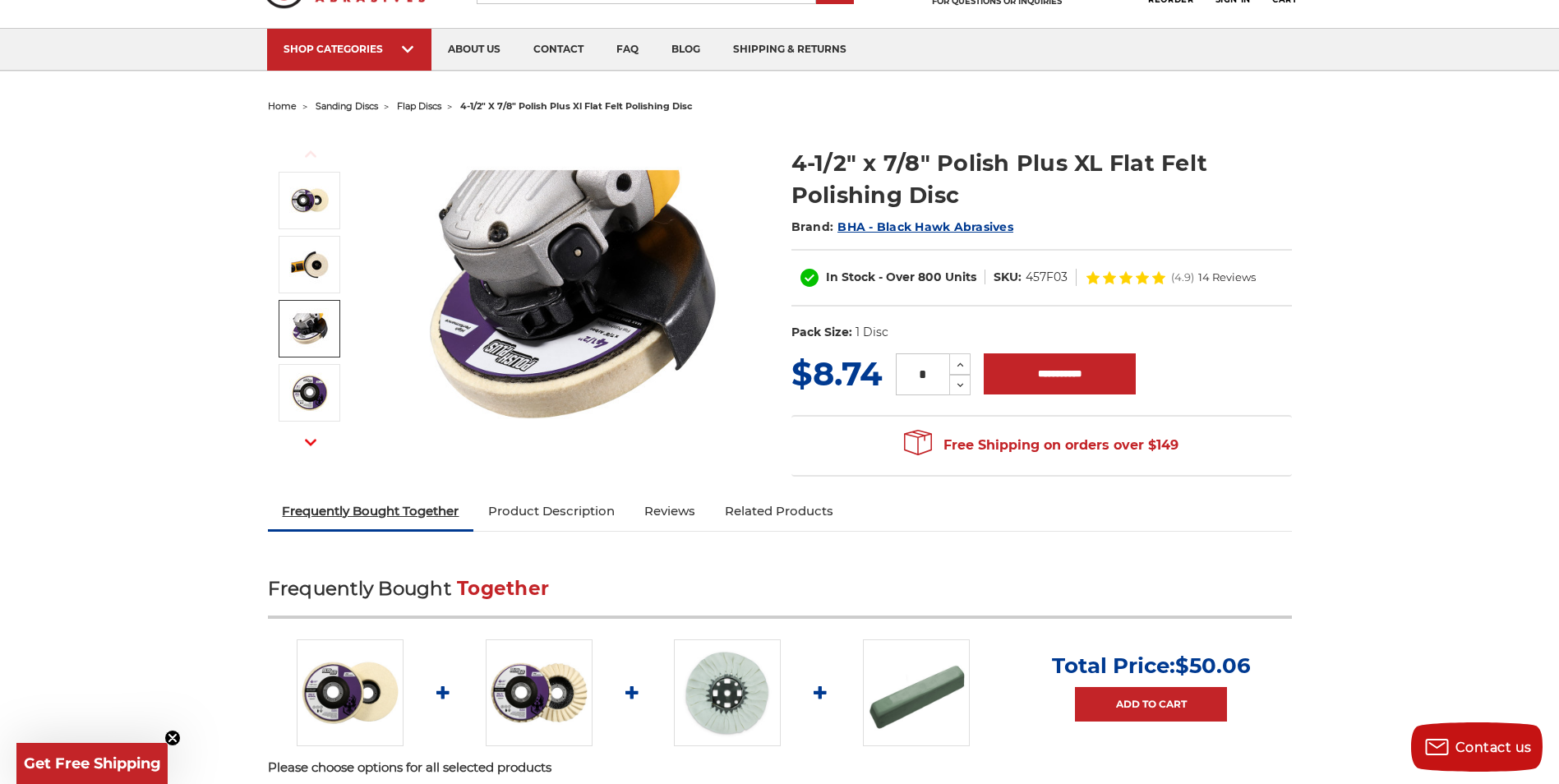
scroll to position [247, 0]
